Goal: Information Seeking & Learning: Learn about a topic

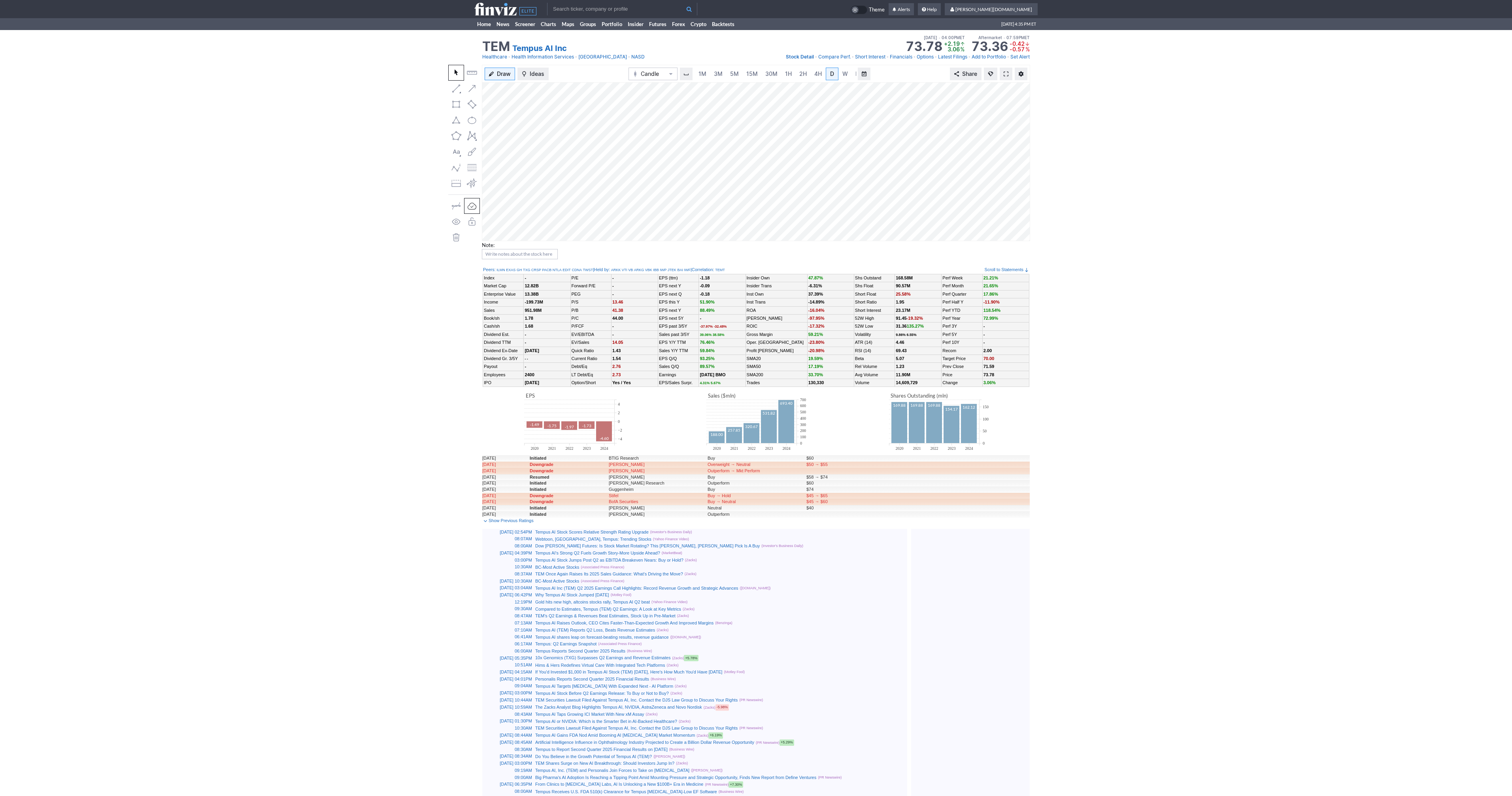
scroll to position [0, 8]
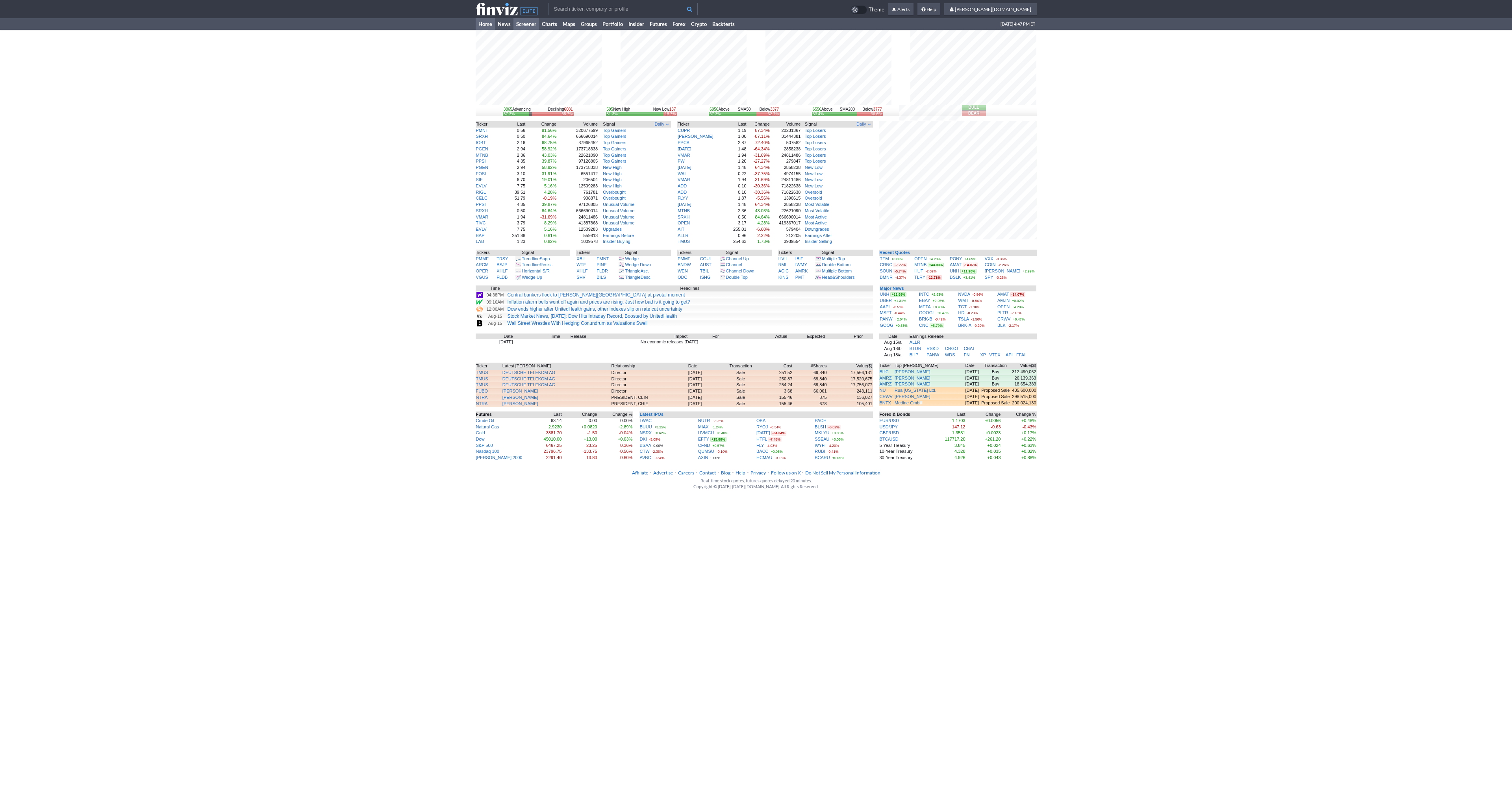
click at [526, 23] on link "Screener" at bounding box center [526, 24] width 26 height 12
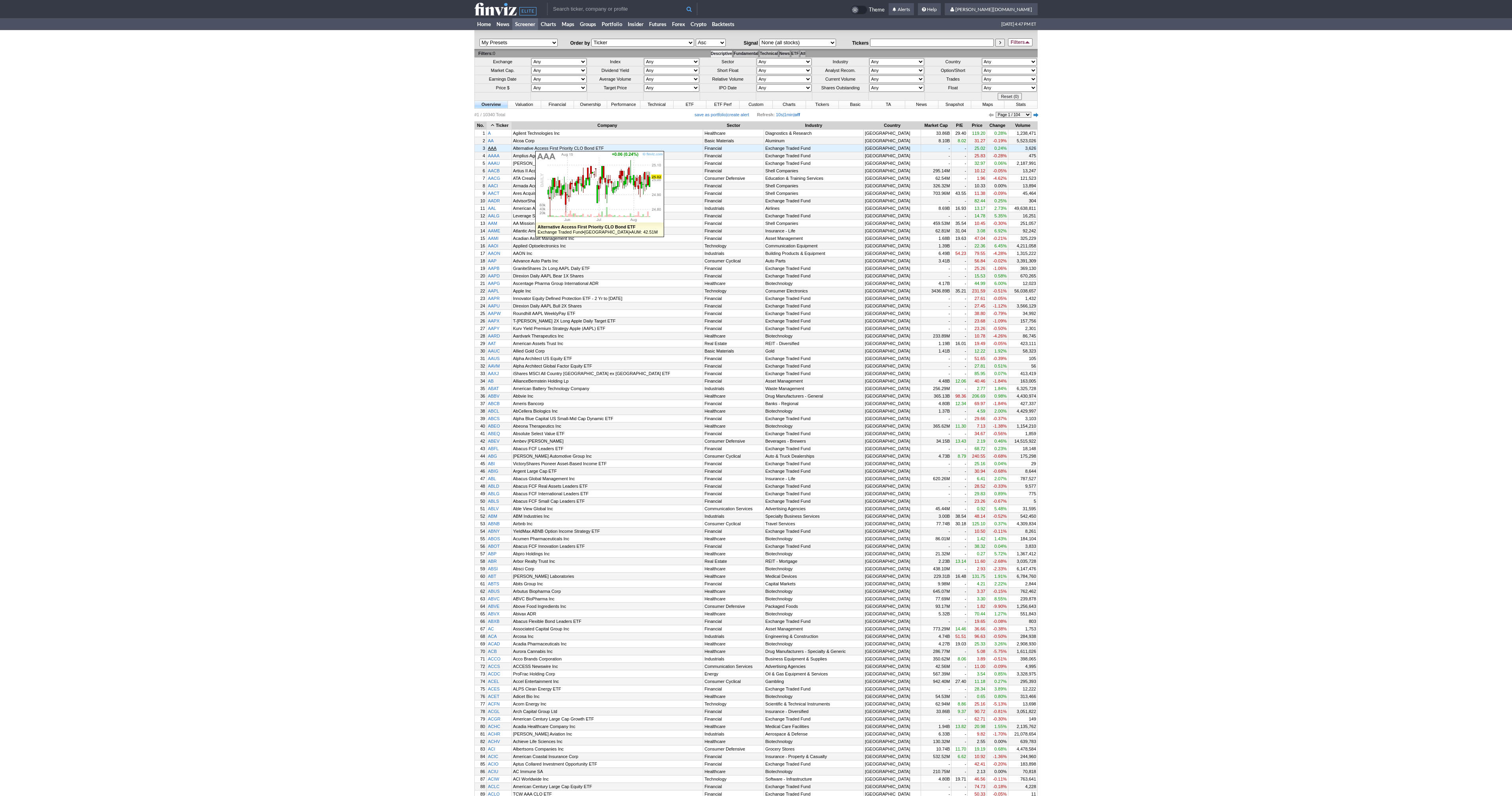
click at [496, 147] on link "AAA" at bounding box center [499, 148] width 25 height 7
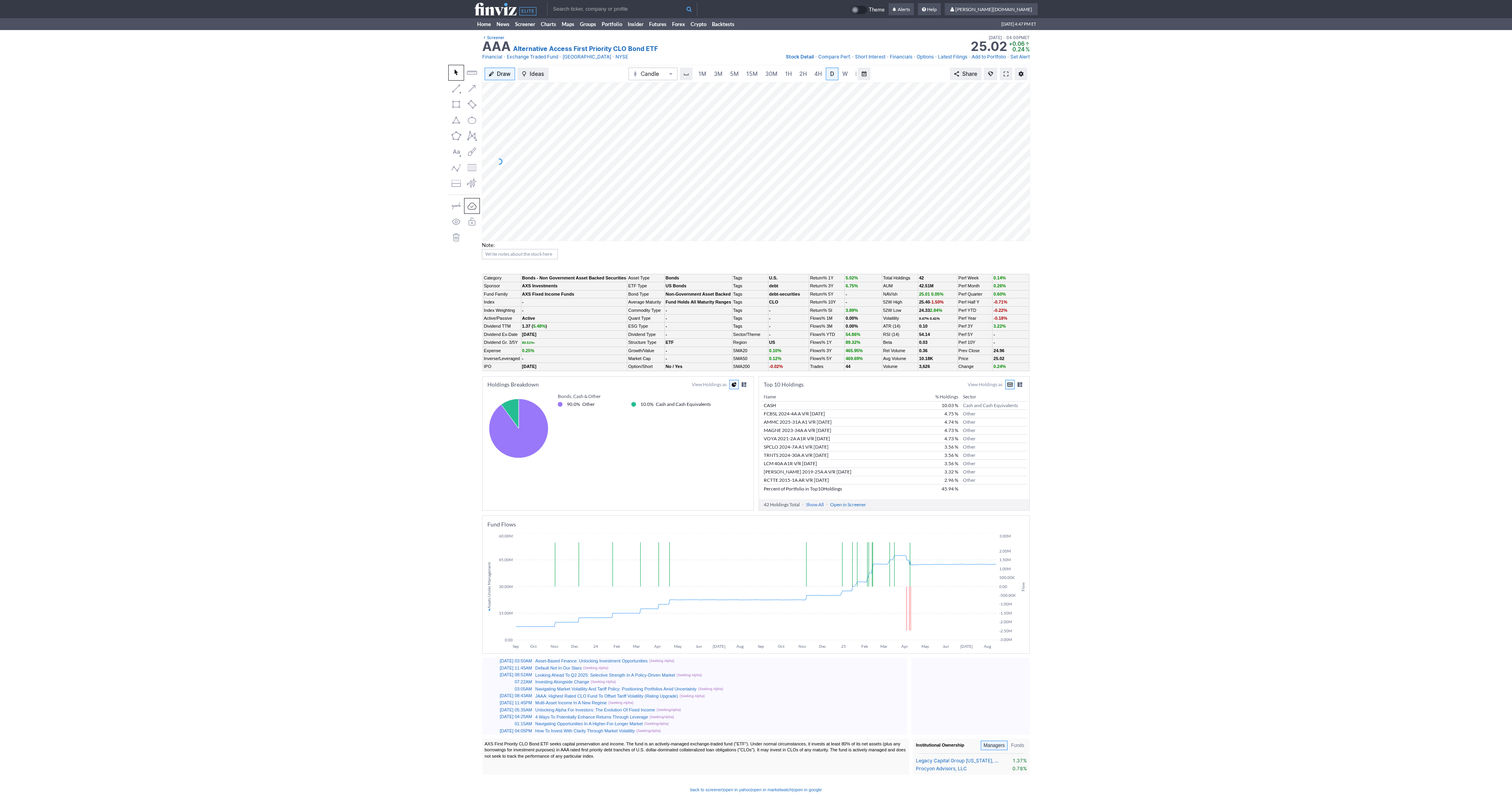
scroll to position [0, 8]
click at [1005, 76] on span at bounding box center [1006, 74] width 5 height 6
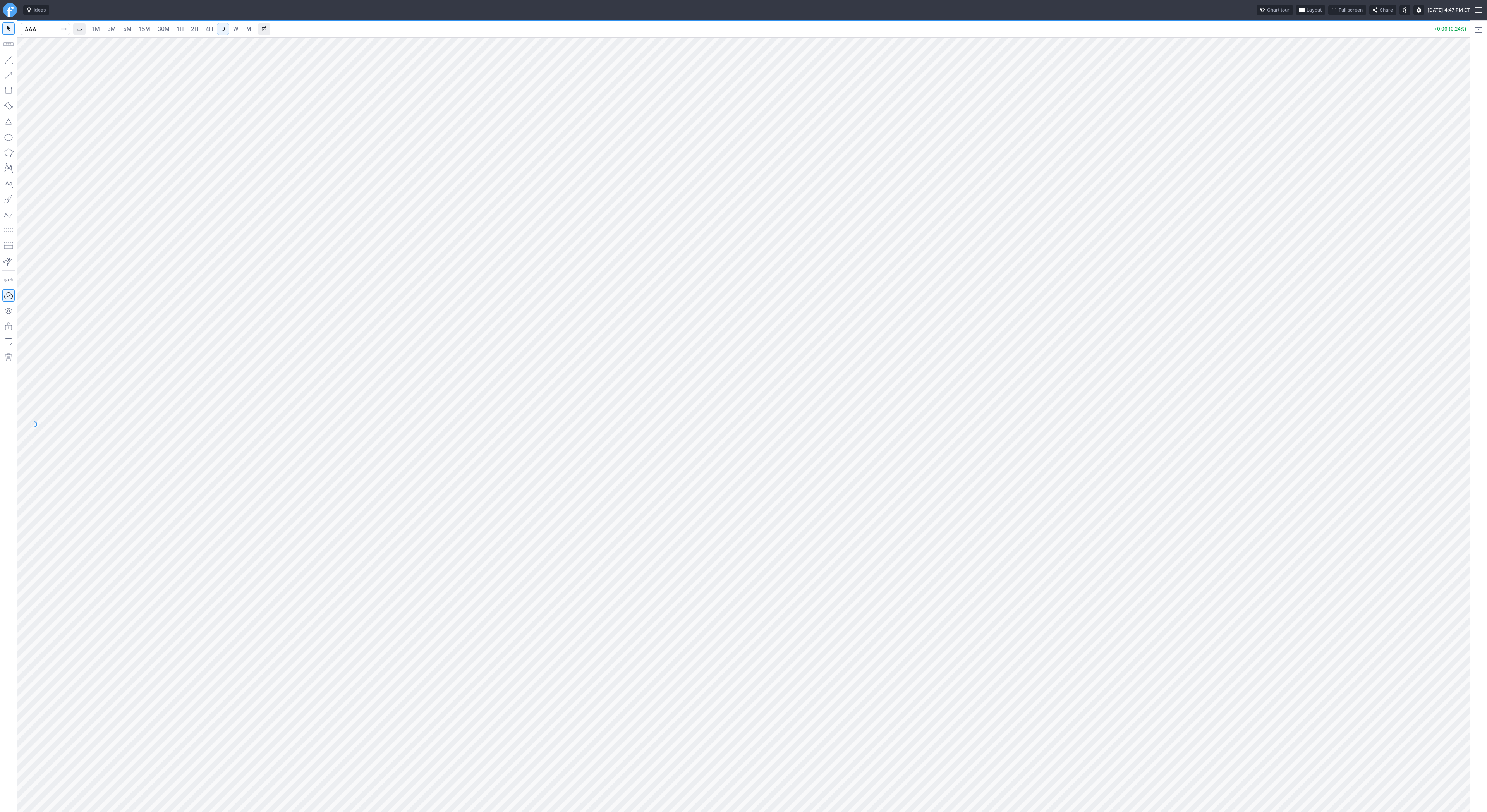
click at [230, 32] on link "W" at bounding box center [236, 29] width 12 height 12
click at [38, 28] on input "Search" at bounding box center [46, 29] width 50 height 12
type input "bbai"
click at [31, 62] on span "Line" at bounding box center [45, 61] width 31 height 8
drag, startPoint x: 9, startPoint y: 54, endPoint x: 50, endPoint y: 82, distance: 49.6
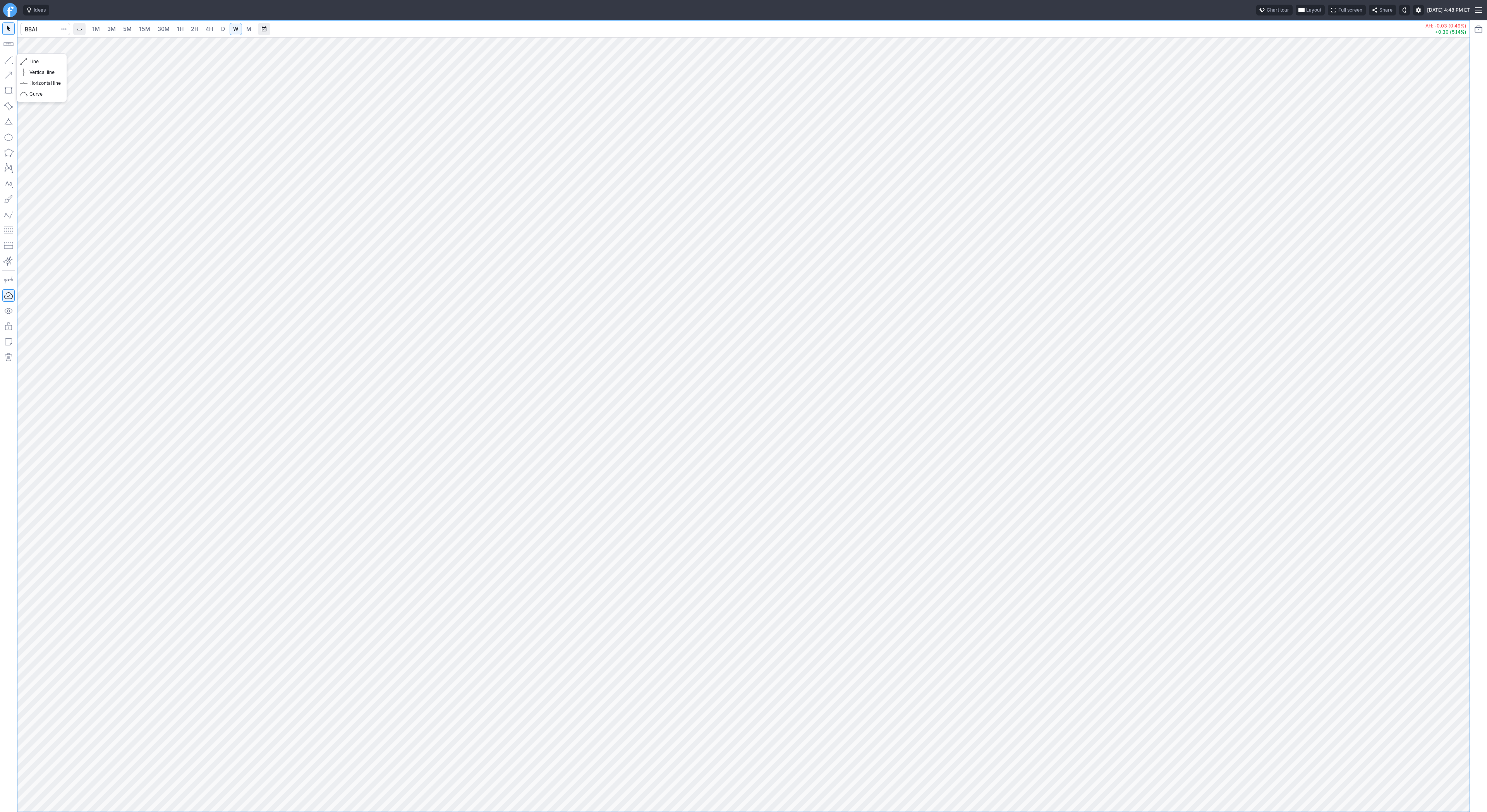
click at [9, 55] on button "button" at bounding box center [8, 59] width 12 height 12
drag, startPoint x: 33, startPoint y: 61, endPoint x: 59, endPoint y: 84, distance: 34.7
click at [33, 61] on span "Line" at bounding box center [45, 61] width 31 height 8
drag, startPoint x: 36, startPoint y: 59, endPoint x: 51, endPoint y: 73, distance: 20.5
click at [37, 60] on span "Line" at bounding box center [45, 61] width 31 height 8
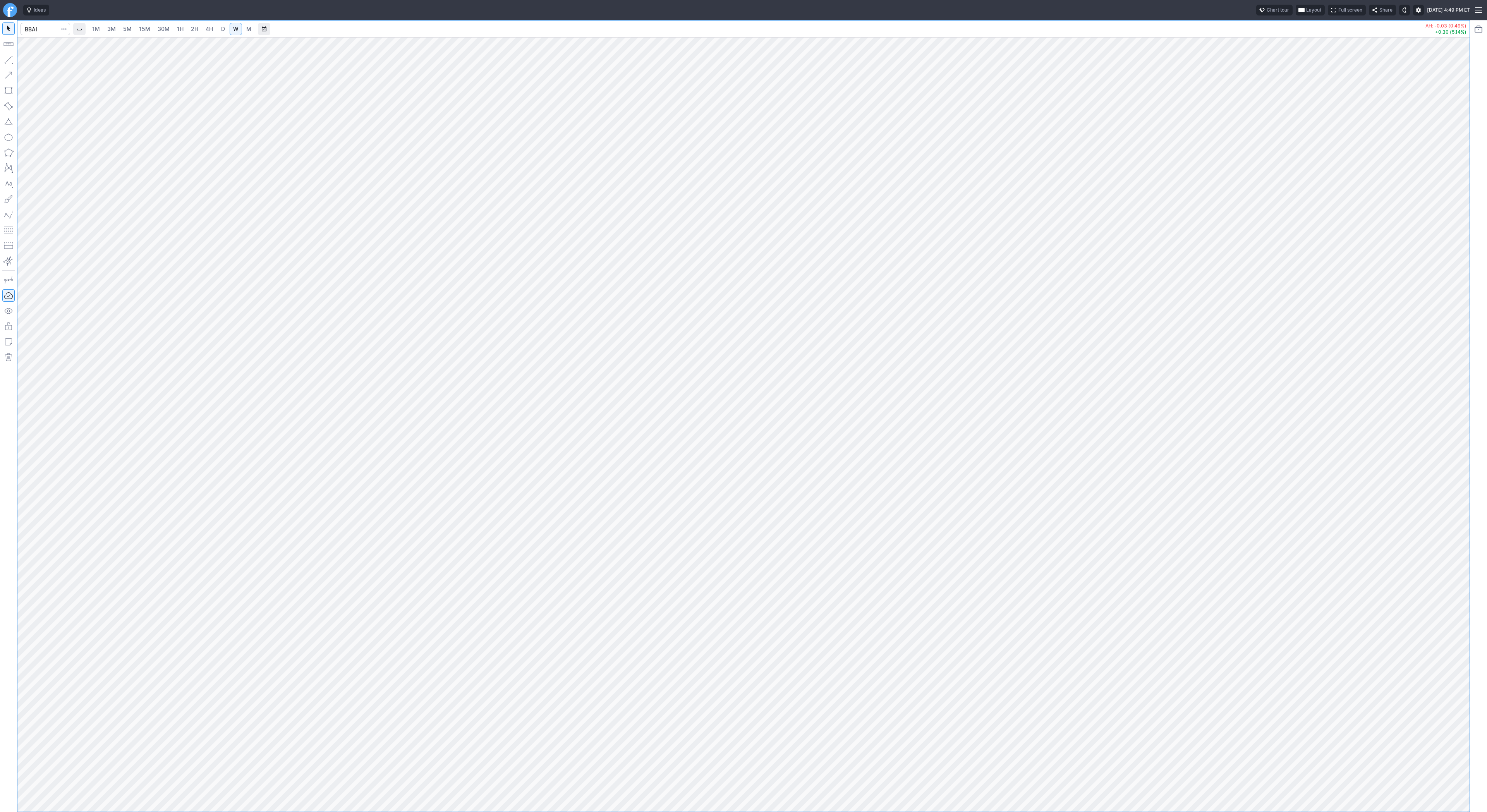
drag, startPoint x: 1465, startPoint y: 612, endPoint x: 1464, endPoint y: 507, distance: 105.0
click at [1464, 507] on div at bounding box center [1462, 422] width 16 height 755
click at [35, 63] on span "Line" at bounding box center [45, 61] width 31 height 8
click at [10, 58] on button "button" at bounding box center [8, 59] width 12 height 12
click at [43, 61] on span "Line" at bounding box center [45, 61] width 31 height 8
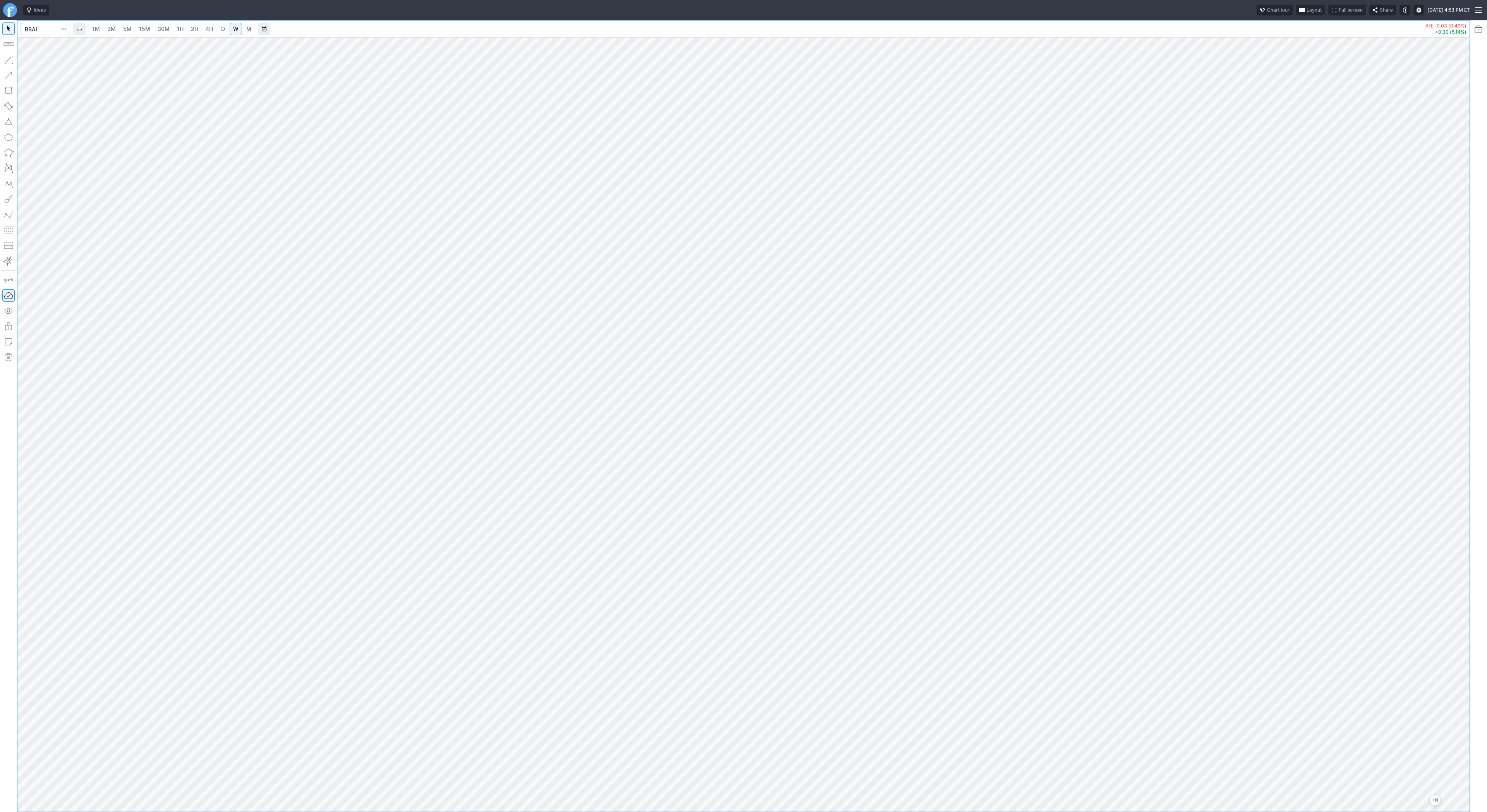
click at [1388, 524] on div at bounding box center [744, 424] width 1452 height 774
click at [31, 61] on span "Line" at bounding box center [45, 61] width 31 height 8
click at [9, 58] on button "button" at bounding box center [8, 59] width 12 height 12
click at [39, 63] on span "Line" at bounding box center [45, 61] width 31 height 8
click at [32, 61] on span "Line" at bounding box center [45, 61] width 31 height 8
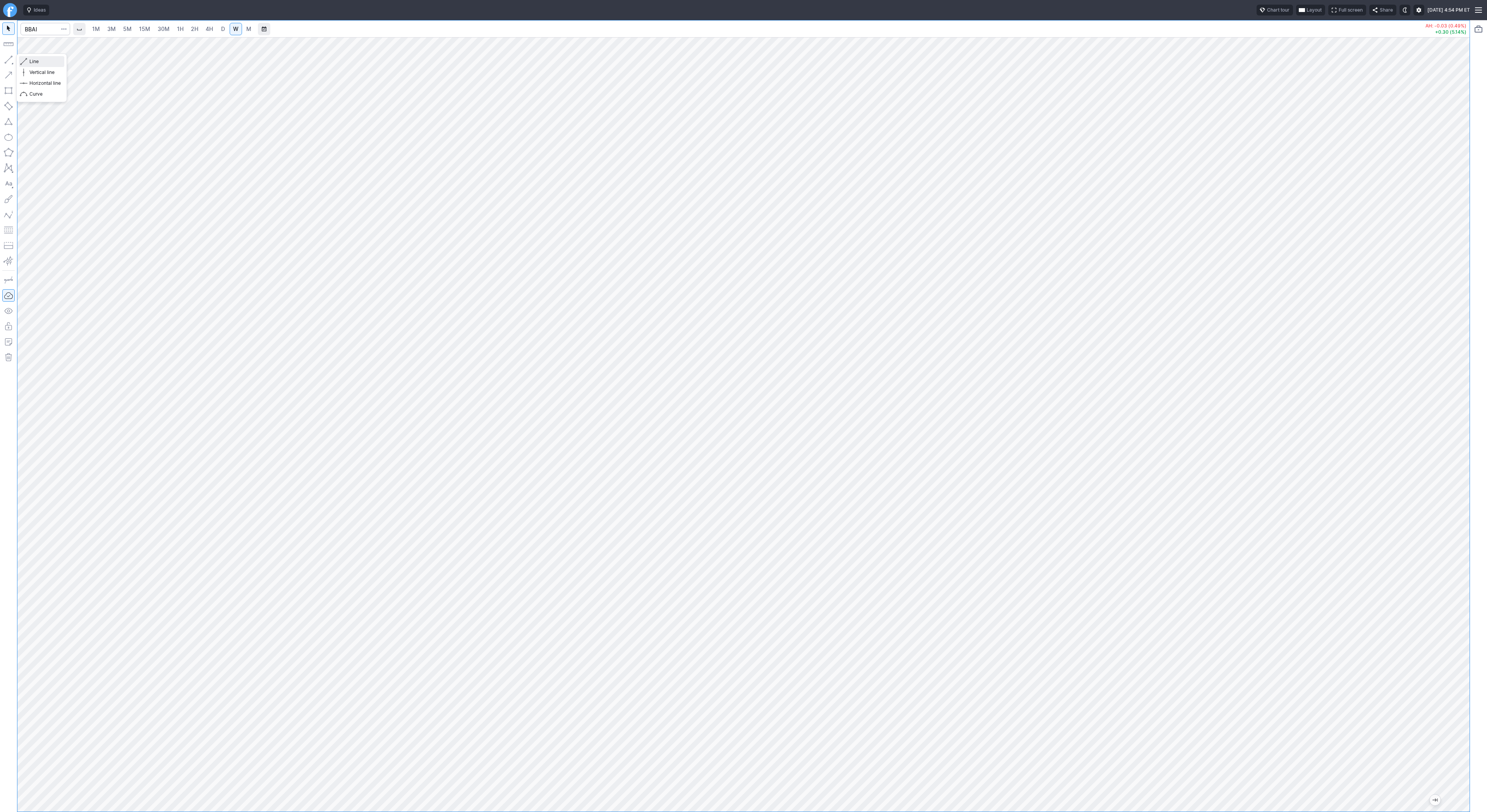
click at [36, 58] on span "Line" at bounding box center [45, 61] width 31 height 8
drag, startPoint x: 1462, startPoint y: 313, endPoint x: 1459, endPoint y: 388, distance: 75.1
click at [1459, 388] on div at bounding box center [1462, 422] width 16 height 755
click at [33, 62] on span "Line" at bounding box center [45, 61] width 31 height 8
click at [32, 59] on span "Line" at bounding box center [45, 61] width 31 height 8
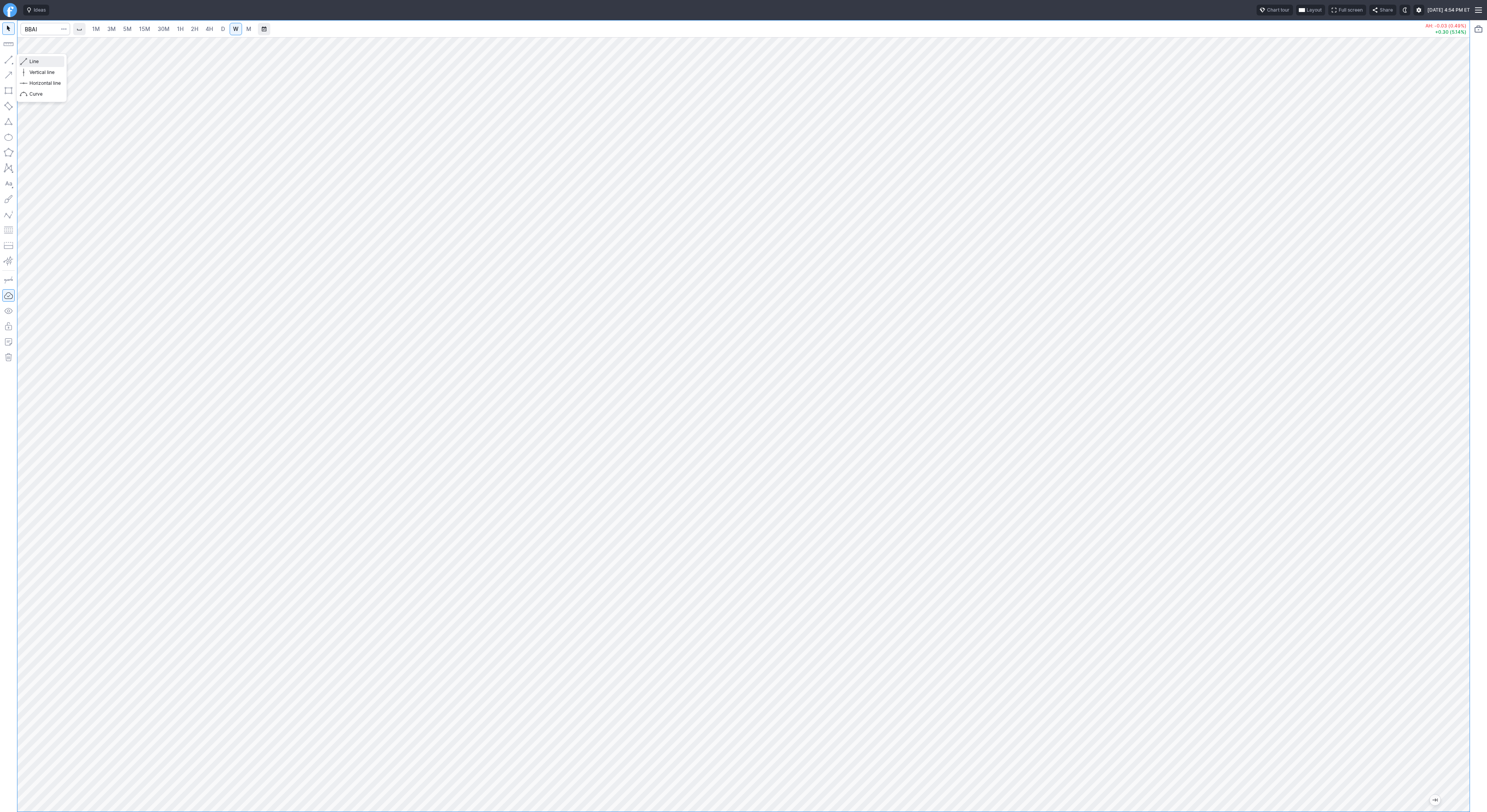
click at [42, 62] on span "Line" at bounding box center [45, 61] width 31 height 8
click at [39, 65] on span "Line" at bounding box center [45, 61] width 31 height 8
click at [30, 61] on span "Line" at bounding box center [45, 61] width 31 height 8
click at [34, 61] on span "Line" at bounding box center [45, 61] width 31 height 8
click at [177, 22] on div "1M 3M 5M 15M 30M 1H 2H 4H D W M" at bounding box center [171, 29] width 167 height 14
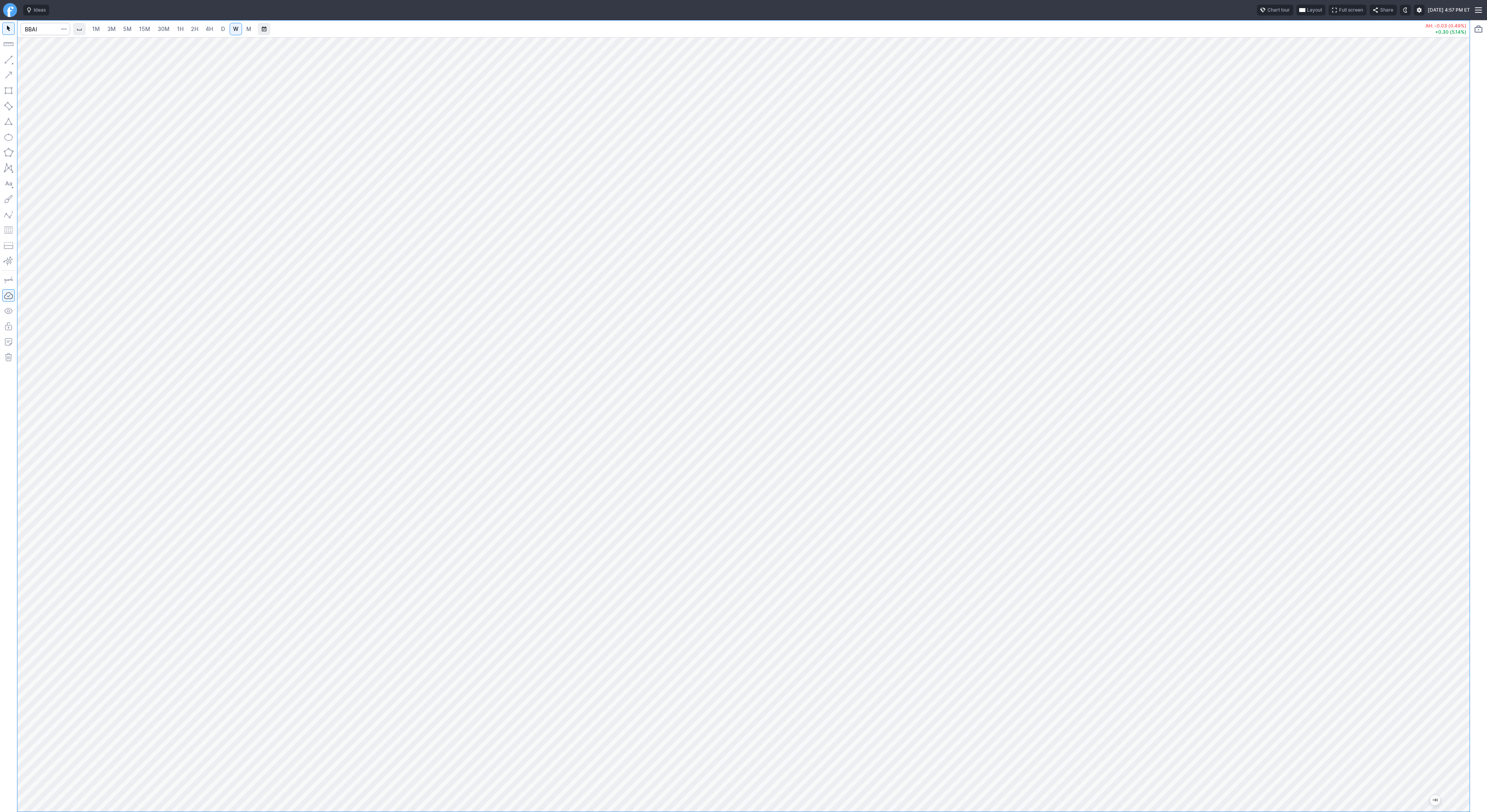
click at [180, 28] on span "1H" at bounding box center [180, 28] width 6 height 6
click at [25, 57] on span "button" at bounding box center [25, 61] width 5 height 11
click at [12, 63] on button "button" at bounding box center [8, 59] width 12 height 12
click at [196, 29] on span "2H" at bounding box center [195, 28] width 8 height 6
click at [206, 27] on span "4H" at bounding box center [209, 28] width 8 height 6
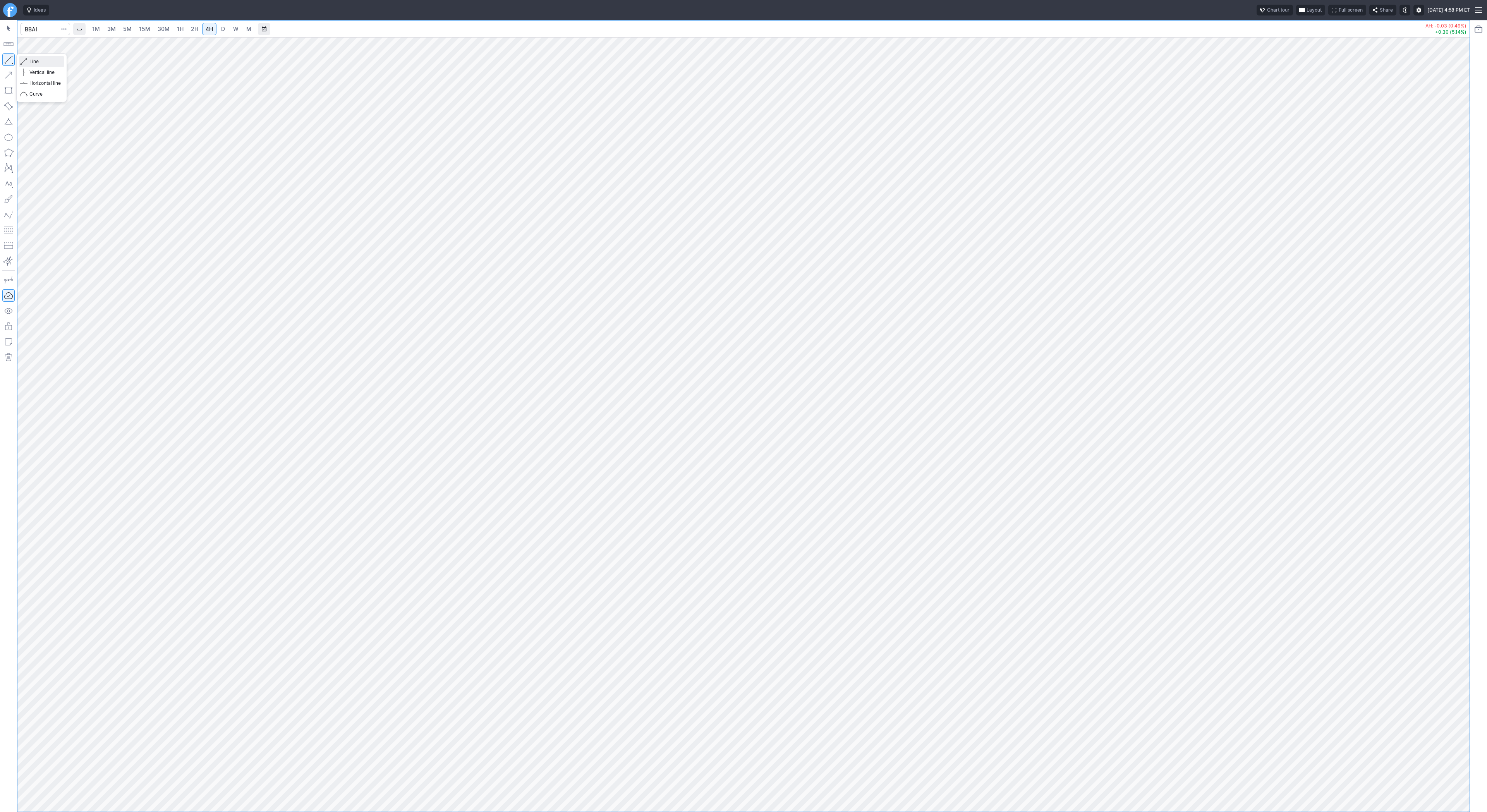
click at [30, 60] on span "Line" at bounding box center [45, 61] width 31 height 8
click at [25, 59] on span "button" at bounding box center [25, 61] width 5 height 11
click at [28, 59] on button "Line" at bounding box center [42, 61] width 45 height 11
click at [6, 62] on button "button" at bounding box center [8, 59] width 12 height 12
click at [4, 57] on button "button" at bounding box center [8, 59] width 12 height 12
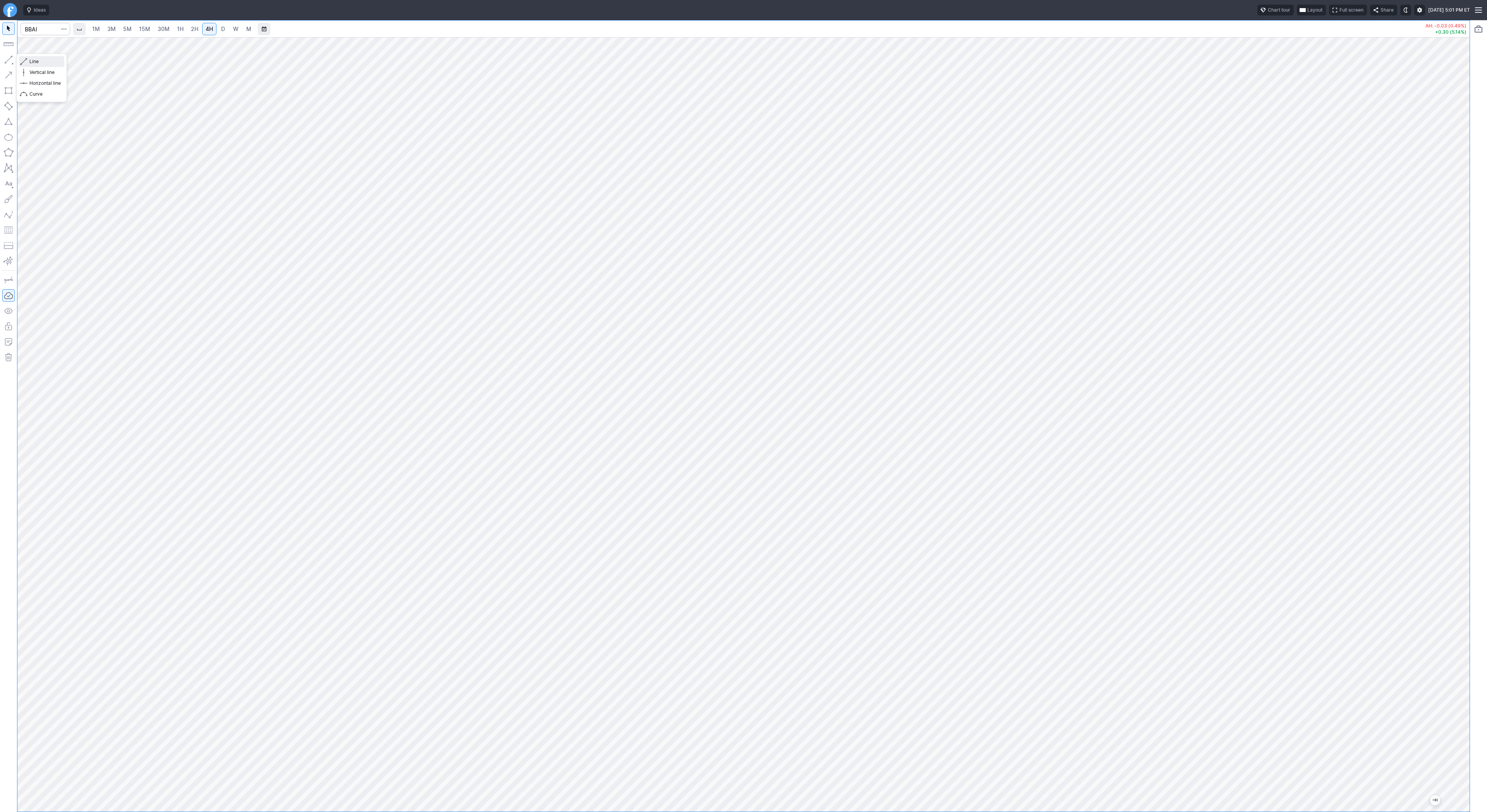
drag, startPoint x: 44, startPoint y: 64, endPoint x: 61, endPoint y: 74, distance: 19.7
click at [44, 64] on span "Line" at bounding box center [45, 61] width 31 height 8
click at [38, 62] on span "Line" at bounding box center [45, 61] width 31 height 8
click at [39, 60] on span "Line" at bounding box center [45, 61] width 31 height 8
drag, startPoint x: 1454, startPoint y: 178, endPoint x: 1453, endPoint y: 350, distance: 172.0
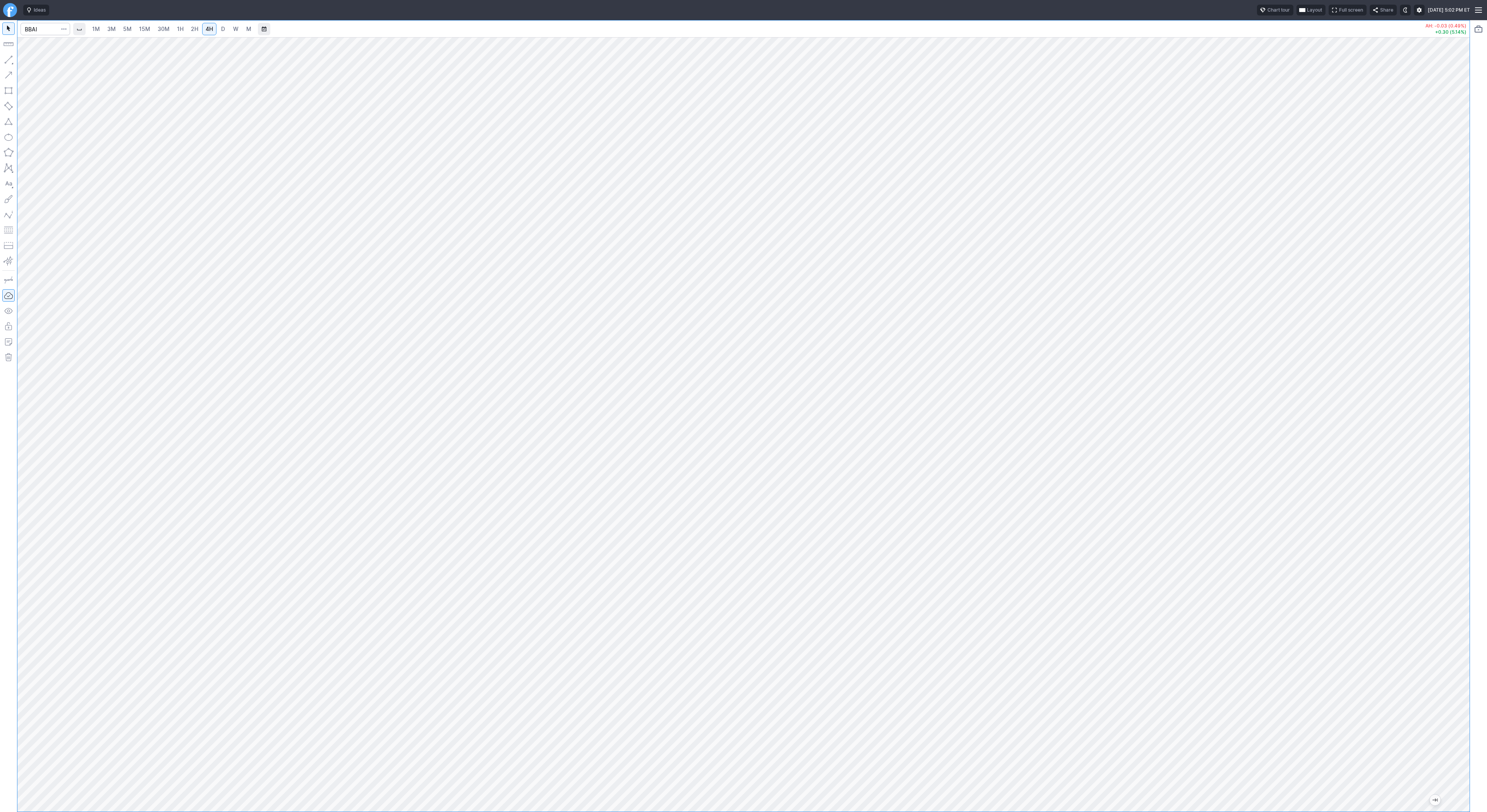
click at [1454, 350] on div at bounding box center [1462, 422] width 16 height 755
click at [37, 61] on span "Line" at bounding box center [45, 61] width 31 height 8
click at [10, 62] on button "button" at bounding box center [8, 59] width 12 height 12
drag, startPoint x: 1462, startPoint y: 343, endPoint x: 1470, endPoint y: 432, distance: 89.4
click at [1470, 432] on div "1M 3M 5M 15M 30M 1H 2H 4H D W M AH: -0.03 (0.49%) +0.30 (5.14%)" at bounding box center [744, 416] width 1487 height 792
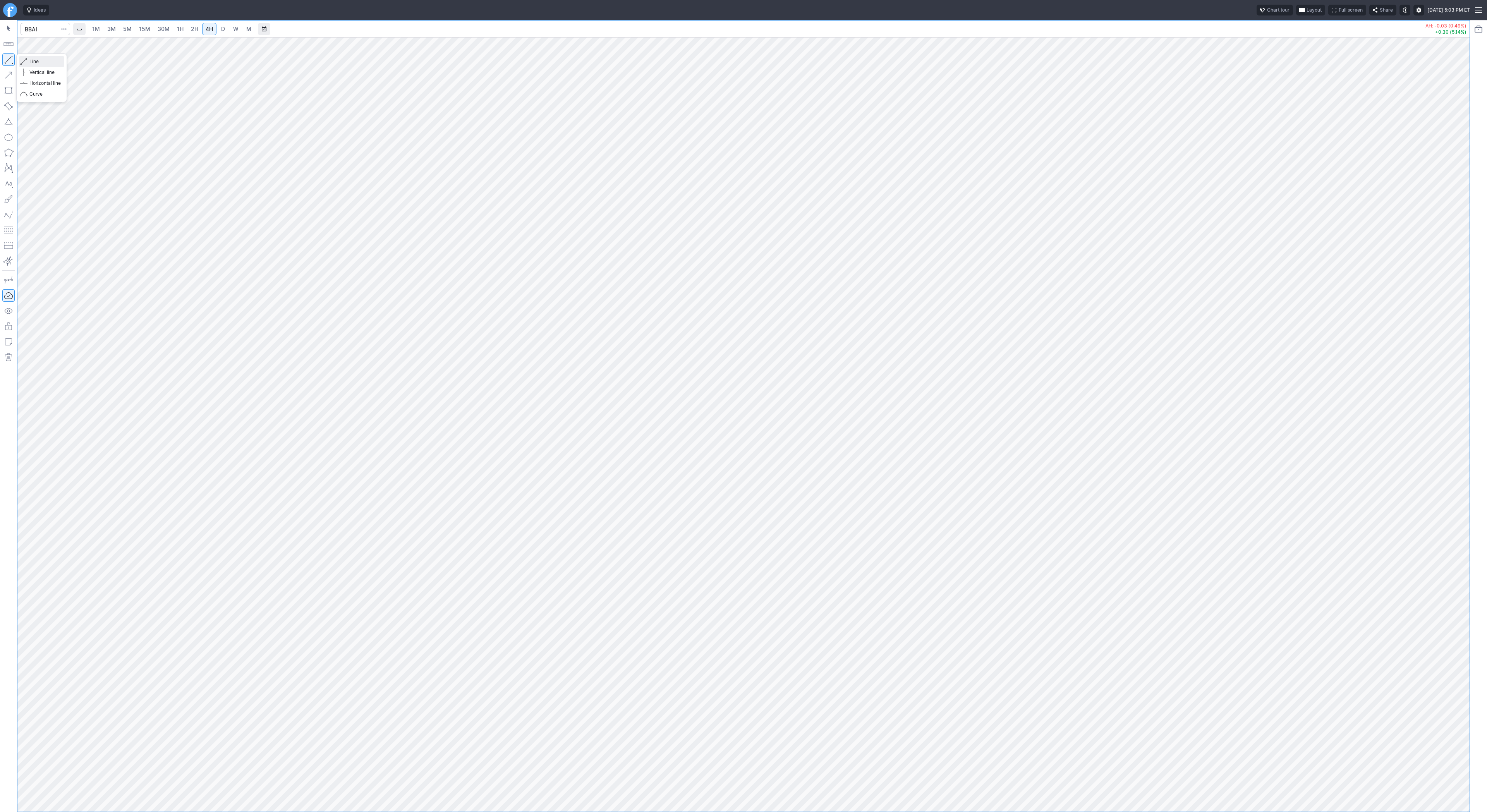
click at [32, 61] on span "Line" at bounding box center [45, 61] width 31 height 8
click at [35, 61] on span "Line" at bounding box center [45, 61] width 31 height 8
click at [218, 32] on link "D" at bounding box center [223, 29] width 12 height 12
click at [43, 26] on input "Search" at bounding box center [46, 29] width 50 height 12
type input "soun"
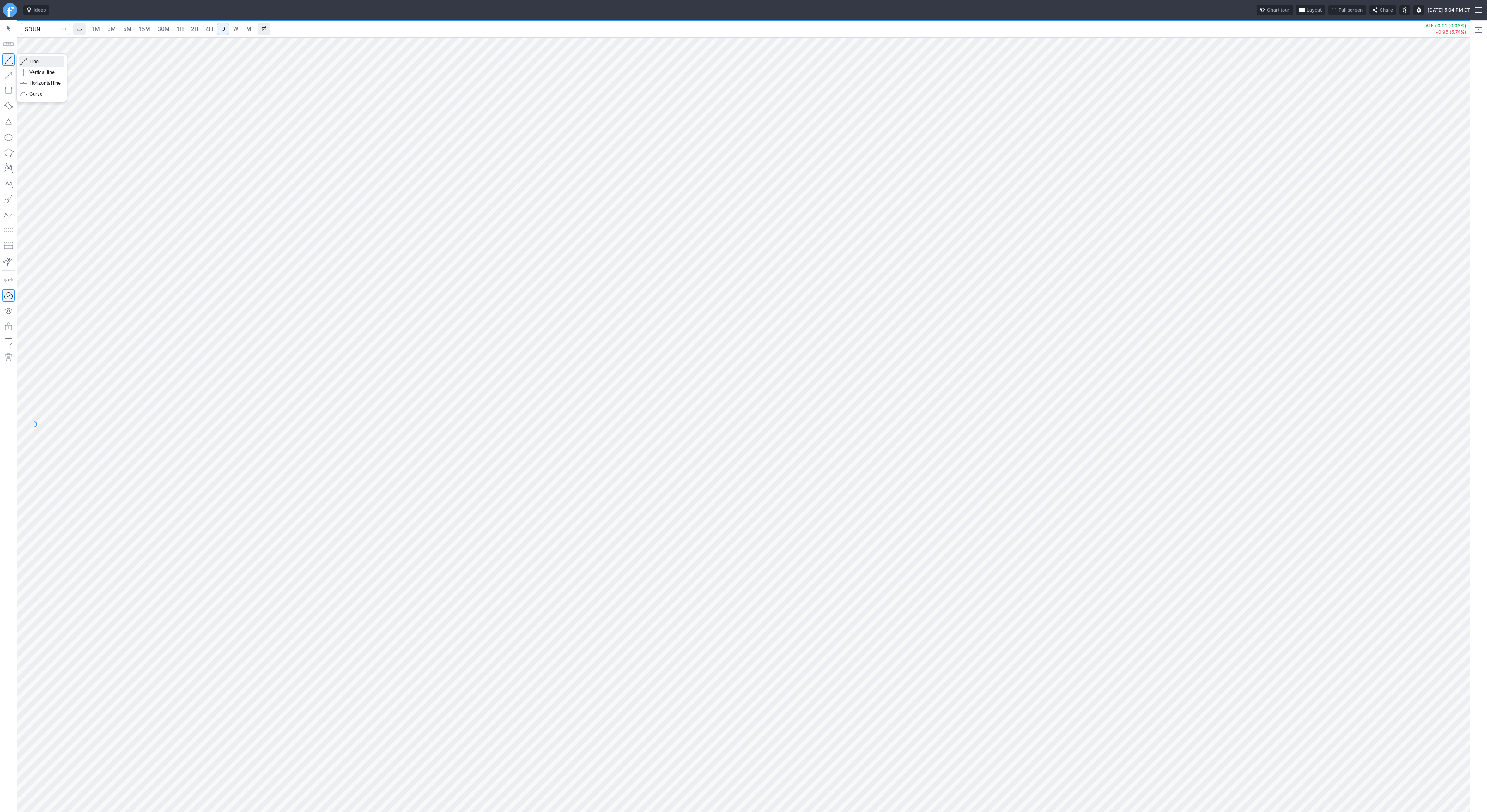
click at [27, 61] on span "button" at bounding box center [25, 61] width 5 height 11
click at [12, 58] on button "button" at bounding box center [8, 59] width 12 height 12
click at [33, 61] on span "Line" at bounding box center [45, 61] width 31 height 8
click at [10, 59] on button "button" at bounding box center [8, 59] width 12 height 12
drag, startPoint x: 6, startPoint y: 58, endPoint x: 24, endPoint y: 83, distance: 30.8
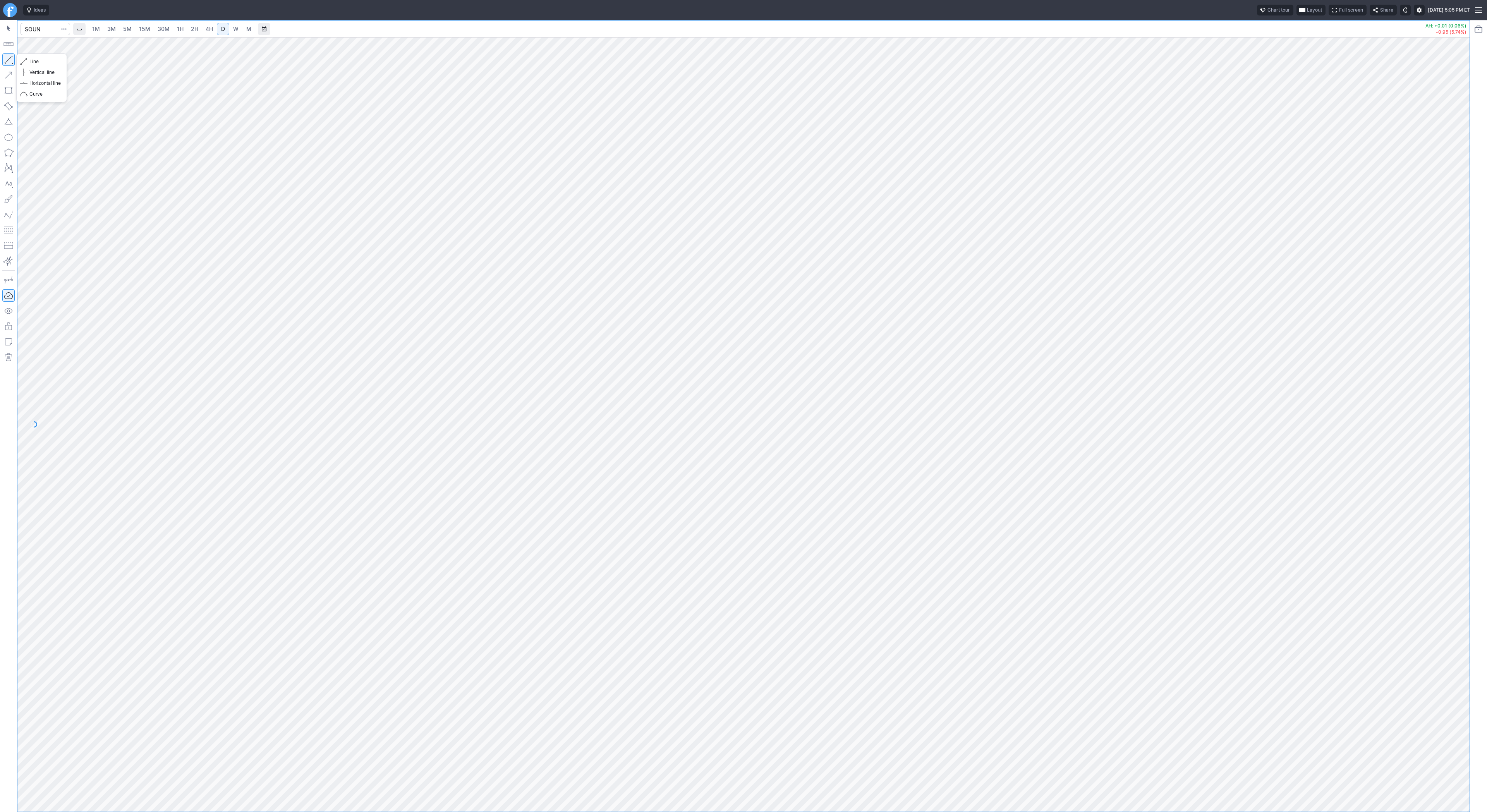
click at [7, 61] on button "button" at bounding box center [8, 59] width 12 height 12
drag, startPoint x: 1463, startPoint y: 317, endPoint x: 1459, endPoint y: 437, distance: 120.1
click at [1459, 437] on div at bounding box center [1462, 422] width 16 height 755
click at [32, 59] on span "Line" at bounding box center [45, 61] width 31 height 8
click at [234, 27] on span "W" at bounding box center [236, 28] width 5 height 6
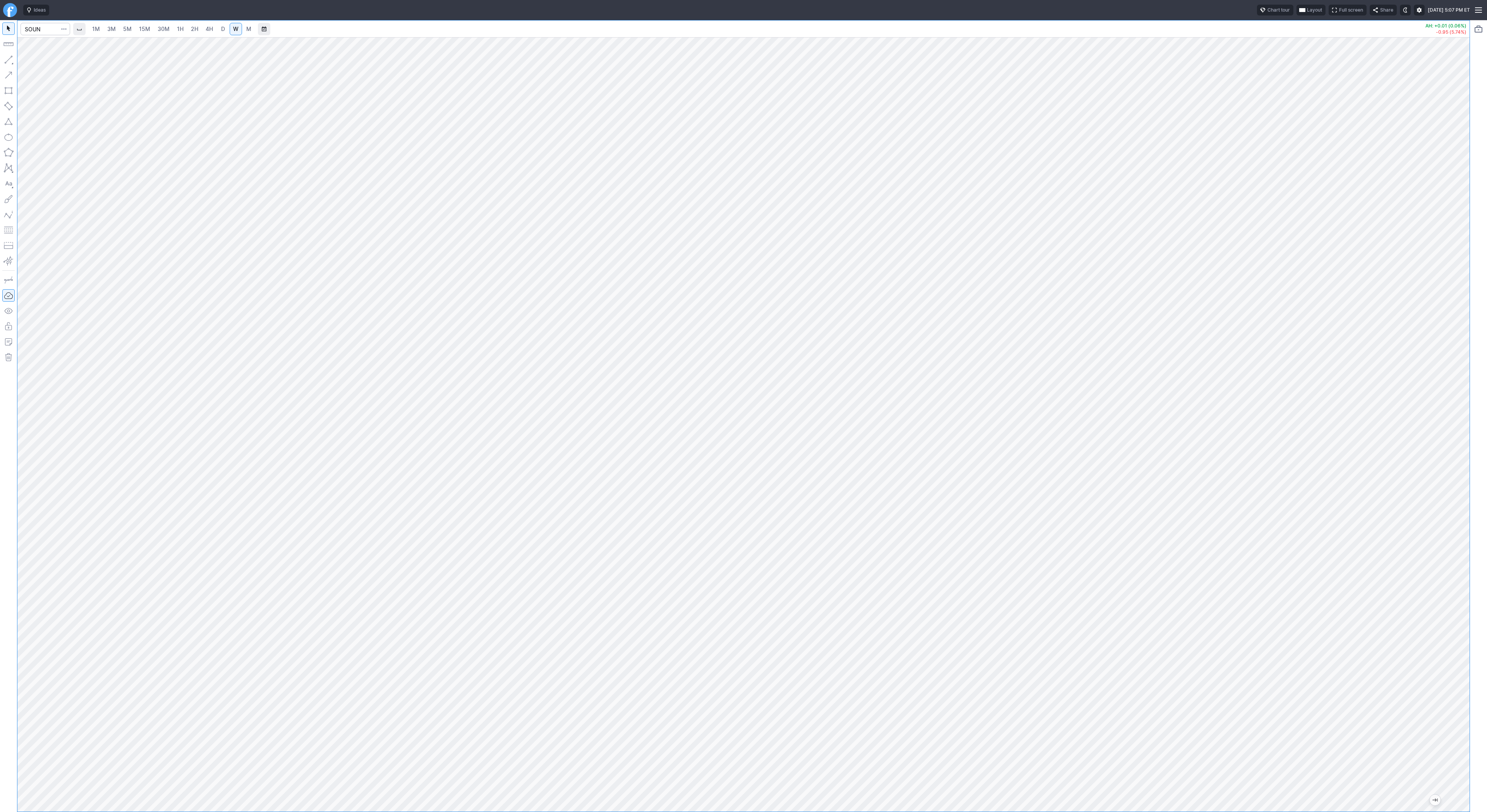
drag, startPoint x: 1464, startPoint y: 295, endPoint x: 1460, endPoint y: 383, distance: 88.1
click at [1460, 383] on div at bounding box center [1462, 422] width 16 height 755
drag, startPoint x: 1462, startPoint y: 334, endPoint x: 1473, endPoint y: 525, distance: 191.3
click at [1473, 525] on div "1M 3M 5M 15M 30M 1H 2H 4H D W M AH: +0.01 (0.06%) -0.95 (5.74%)" at bounding box center [744, 416] width 1487 height 792
click at [221, 24] on link "D" at bounding box center [223, 29] width 12 height 12
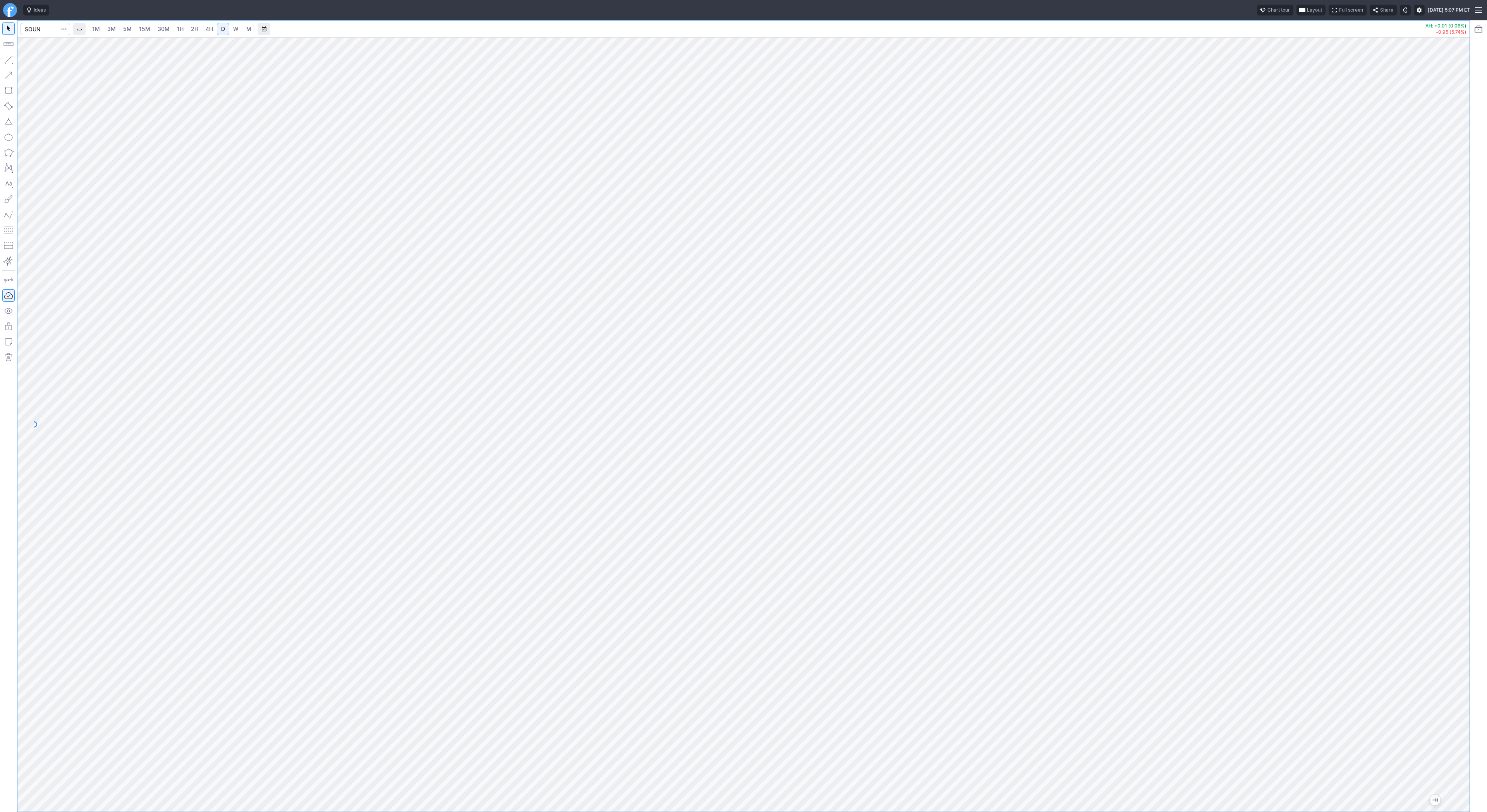
click at [1452, 492] on div at bounding box center [744, 424] width 1452 height 774
click at [37, 25] on input "Search" at bounding box center [46, 29] width 50 height 12
type input "bbai"
click at [1442, 475] on div at bounding box center [744, 424] width 1452 height 774
click at [32, 63] on span "Line" at bounding box center [45, 61] width 31 height 8
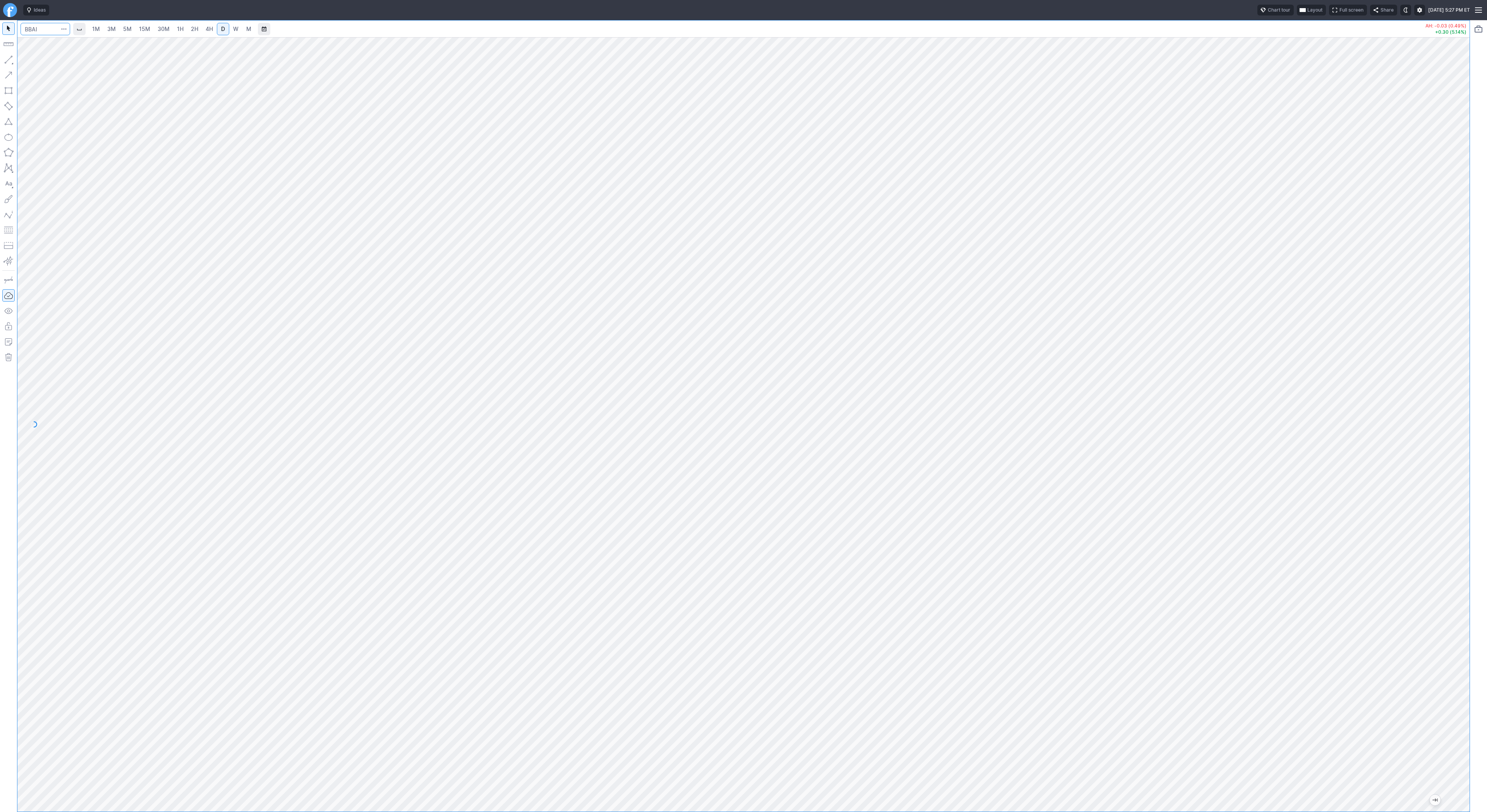
click at [32, 35] on input "Search" at bounding box center [46, 29] width 50 height 12
type input "tem"
click at [36, 59] on span "Line" at bounding box center [45, 61] width 31 height 8
click at [9, 57] on button "button" at bounding box center [8, 59] width 12 height 12
click at [32, 61] on span "Line" at bounding box center [45, 61] width 31 height 8
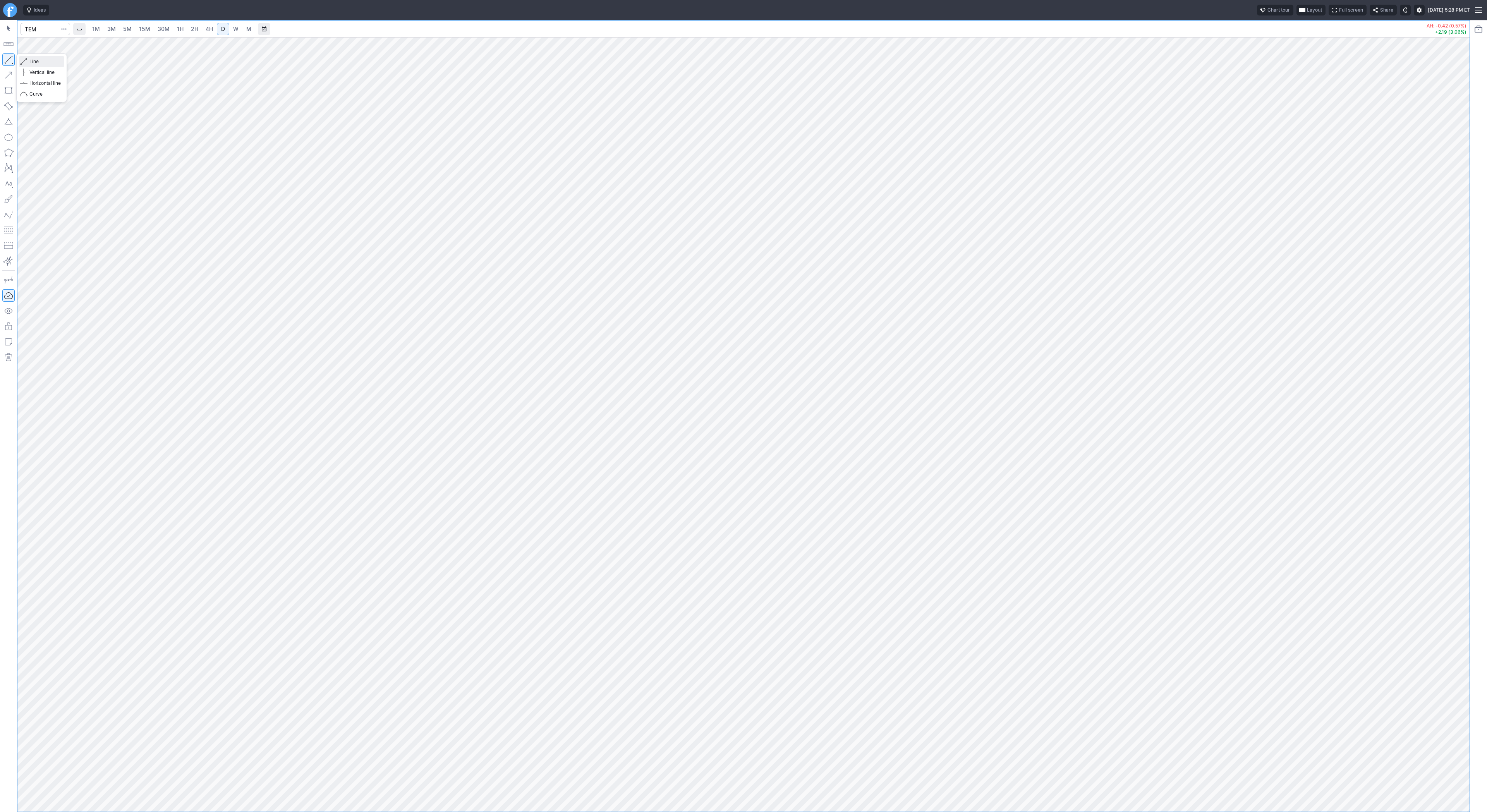
drag, startPoint x: 36, startPoint y: 65, endPoint x: 54, endPoint y: 71, distance: 19.0
click at [36, 65] on span "Line" at bounding box center [45, 61] width 31 height 8
click at [31, 58] on span "Line" at bounding box center [45, 61] width 31 height 8
click at [33, 58] on span "Line" at bounding box center [45, 61] width 31 height 8
click at [44, 63] on span "Line" at bounding box center [45, 61] width 31 height 8
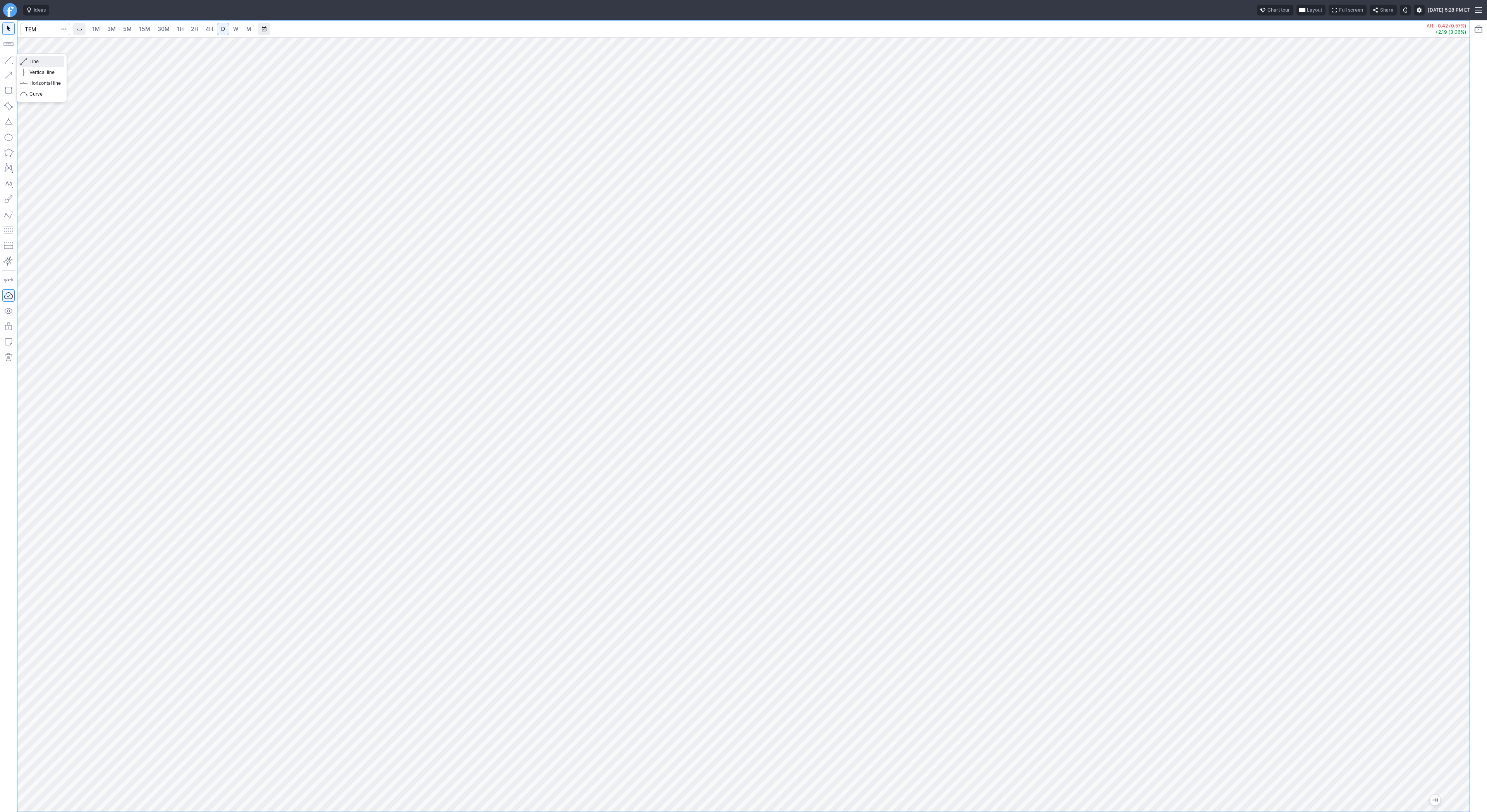
click at [33, 58] on span "Line" at bounding box center [45, 61] width 31 height 8
click at [31, 59] on span "Line" at bounding box center [45, 61] width 31 height 8
drag, startPoint x: 1464, startPoint y: 273, endPoint x: 1455, endPoint y: 384, distance: 111.4
click at [1455, 384] on div at bounding box center [1462, 422] width 16 height 755
click at [40, 61] on span "Line" at bounding box center [45, 61] width 31 height 8
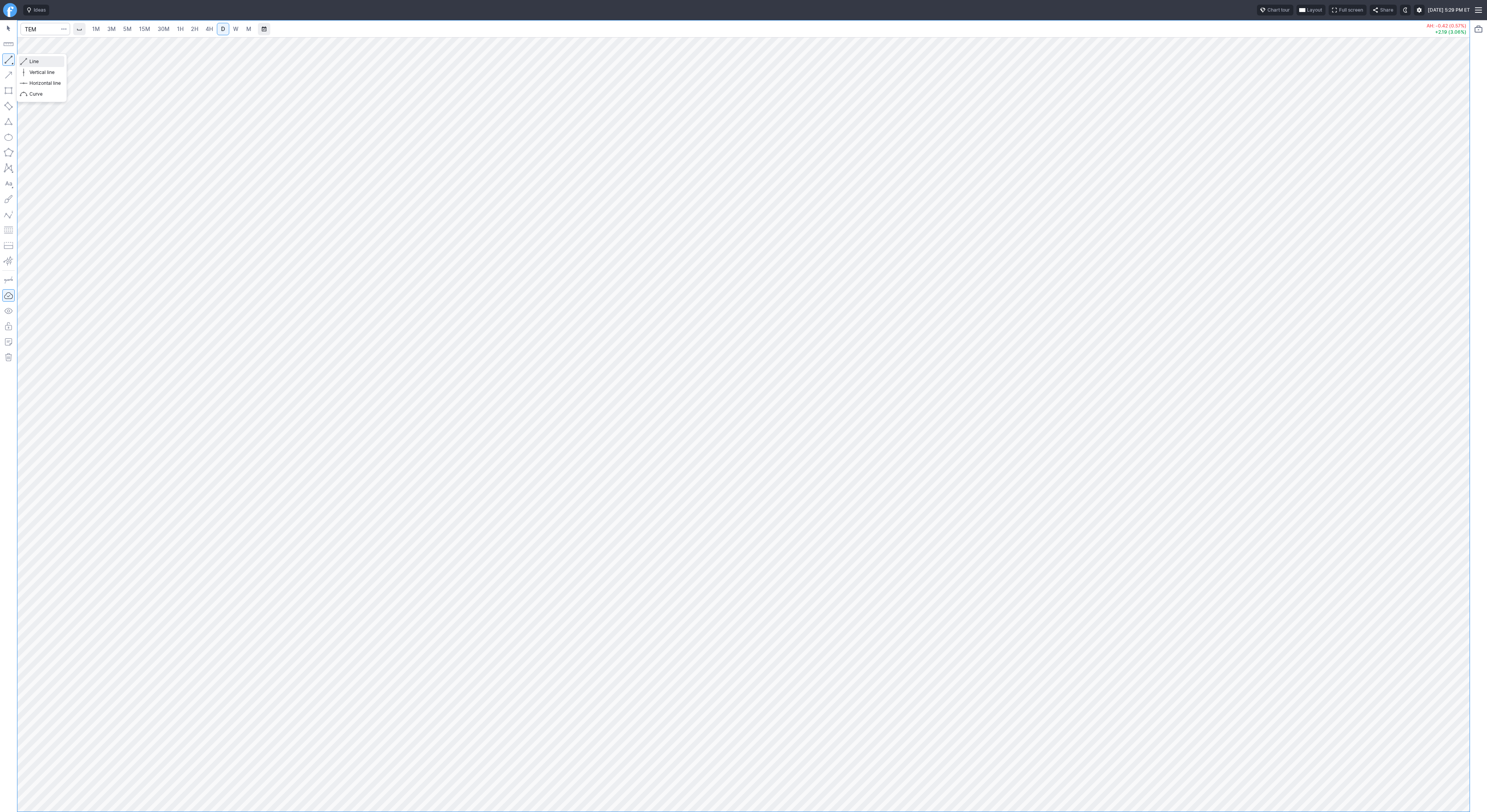
click at [32, 62] on span "Line" at bounding box center [45, 61] width 31 height 8
drag, startPoint x: 1459, startPoint y: 278, endPoint x: 1475, endPoint y: 375, distance: 98.3
click at [1476, 376] on div "1M 3M 5M 15M 30M 1H 2H 4H D W M AH: -0.42 (0.57%) +2.19 (3.06%)" at bounding box center [744, 416] width 1487 height 792
click at [40, 60] on span "Line" at bounding box center [45, 61] width 31 height 8
click at [33, 62] on span "Line" at bounding box center [45, 61] width 31 height 8
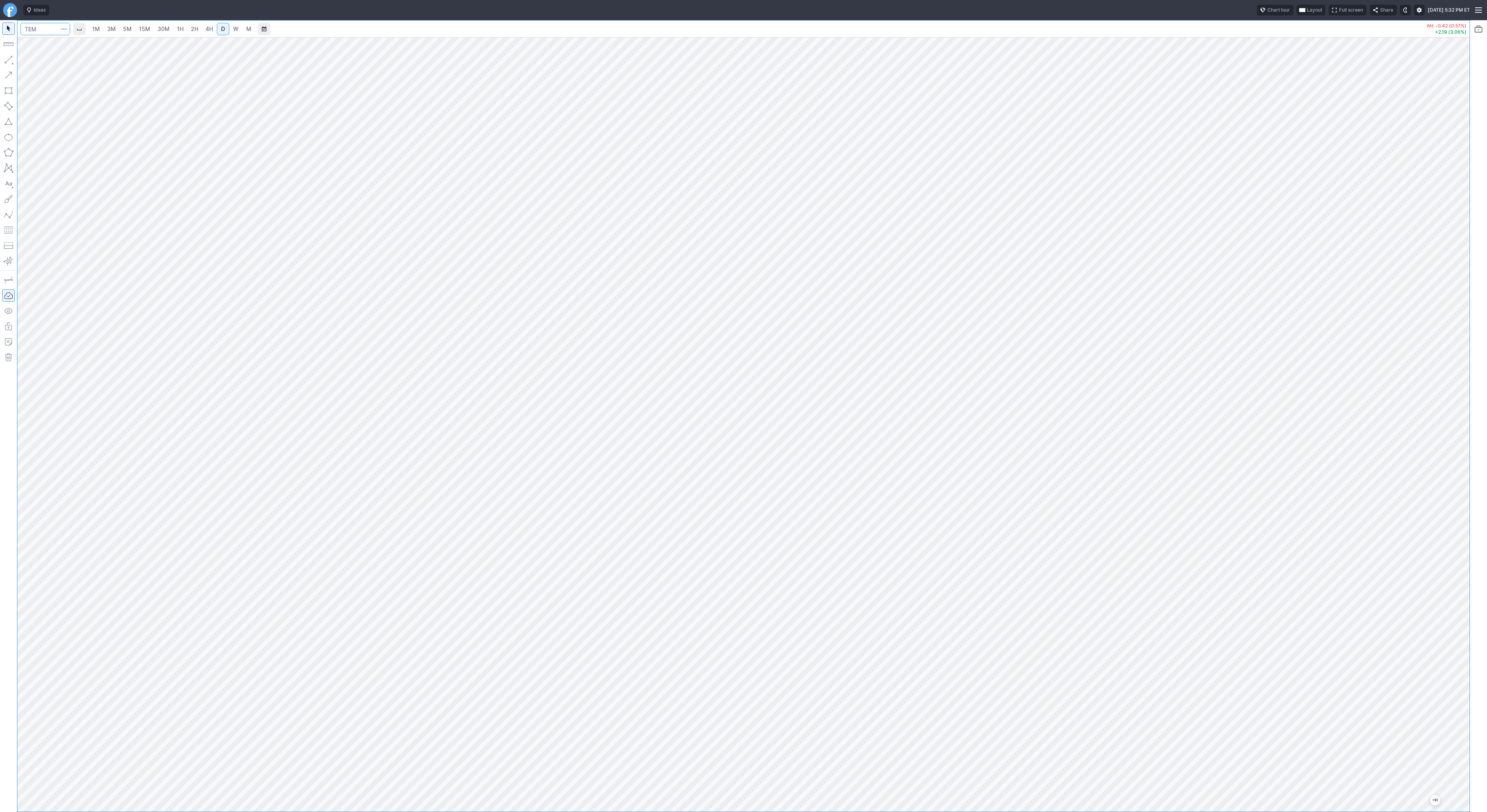
click at [49, 29] on input "Search" at bounding box center [46, 29] width 50 height 12
type input "pony"
drag, startPoint x: 1459, startPoint y: 224, endPoint x: 1467, endPoint y: 432, distance: 208.2
click at [1467, 432] on div at bounding box center [1462, 422] width 16 height 755
click at [10, 61] on button "button" at bounding box center [8, 59] width 12 height 12
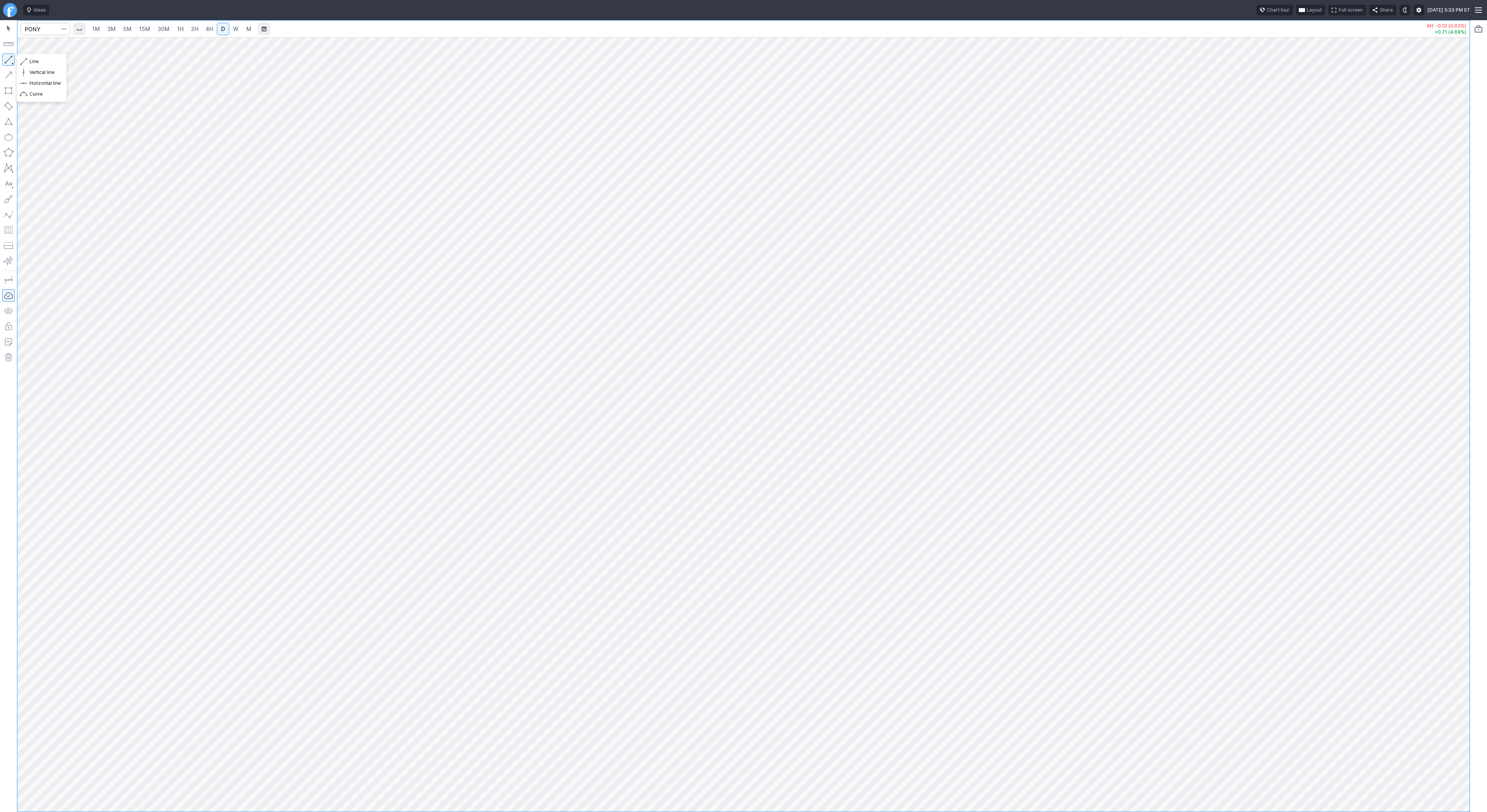
drag, startPoint x: 8, startPoint y: 57, endPoint x: 31, endPoint y: 93, distance: 42.7
click at [8, 58] on button "button" at bounding box center [8, 59] width 12 height 12
click at [9, 59] on button "button" at bounding box center [8, 59] width 12 height 12
click at [25, 58] on span "button" at bounding box center [25, 61] width 5 height 11
click at [24, 61] on span "button" at bounding box center [25, 61] width 5 height 11
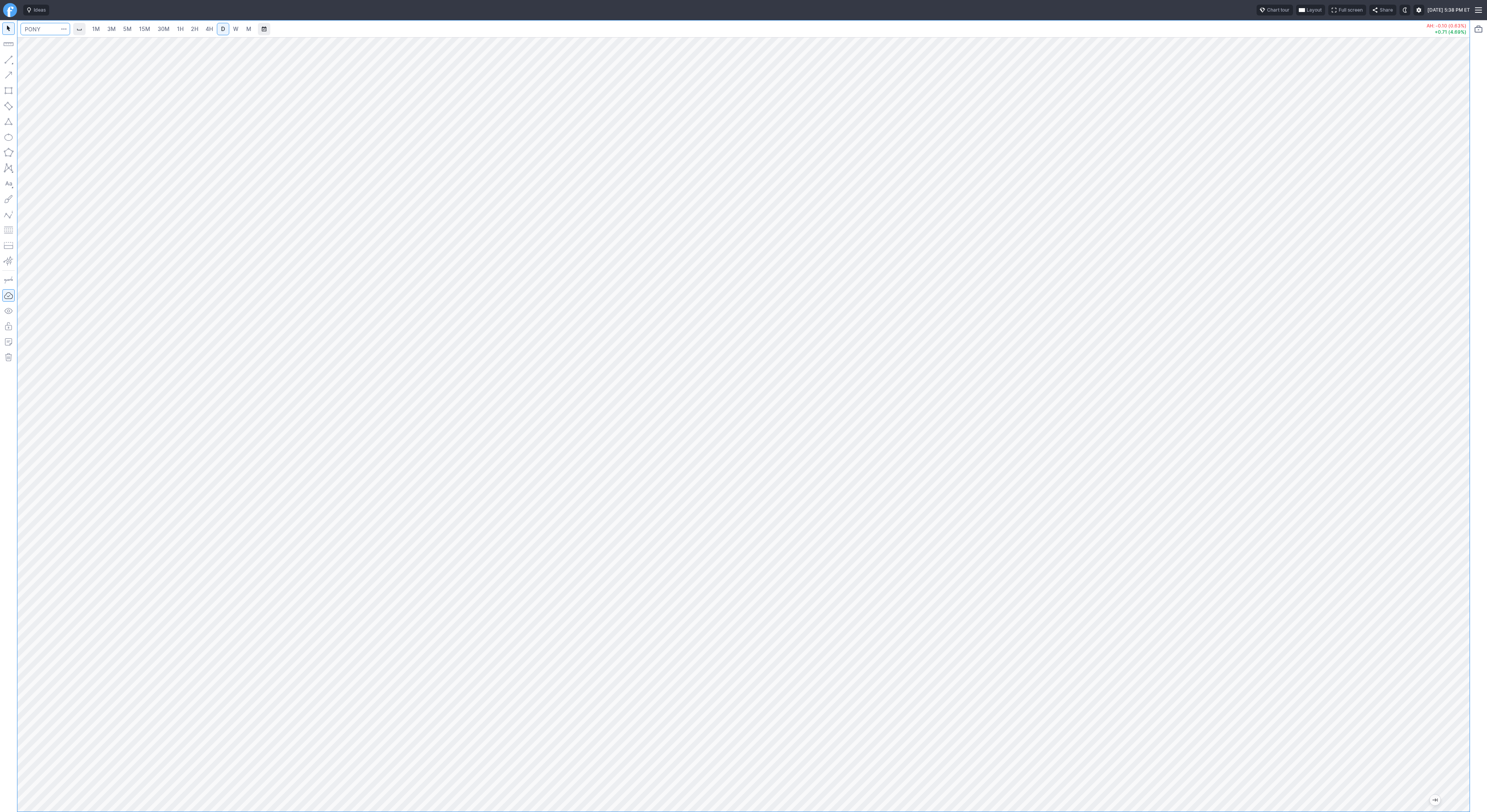
click at [38, 29] on input "Search" at bounding box center [46, 29] width 50 height 12
type input "bbai"
click at [0, 224] on html "Ideas Chart tour Layout Full screen Share [DATE] 5:38 PM ET 1M 3M 5M 15M 30M 1H…" at bounding box center [744, 406] width 1487 height 812
drag, startPoint x: 1462, startPoint y: 290, endPoint x: 1469, endPoint y: 503, distance: 213.1
click at [1471, 507] on div "1M 3M 5M 15M 30M 1H 2H 4H D W M AH: -0.03 (0.49%) +0.30 (5.14%)" at bounding box center [744, 416] width 1487 height 792
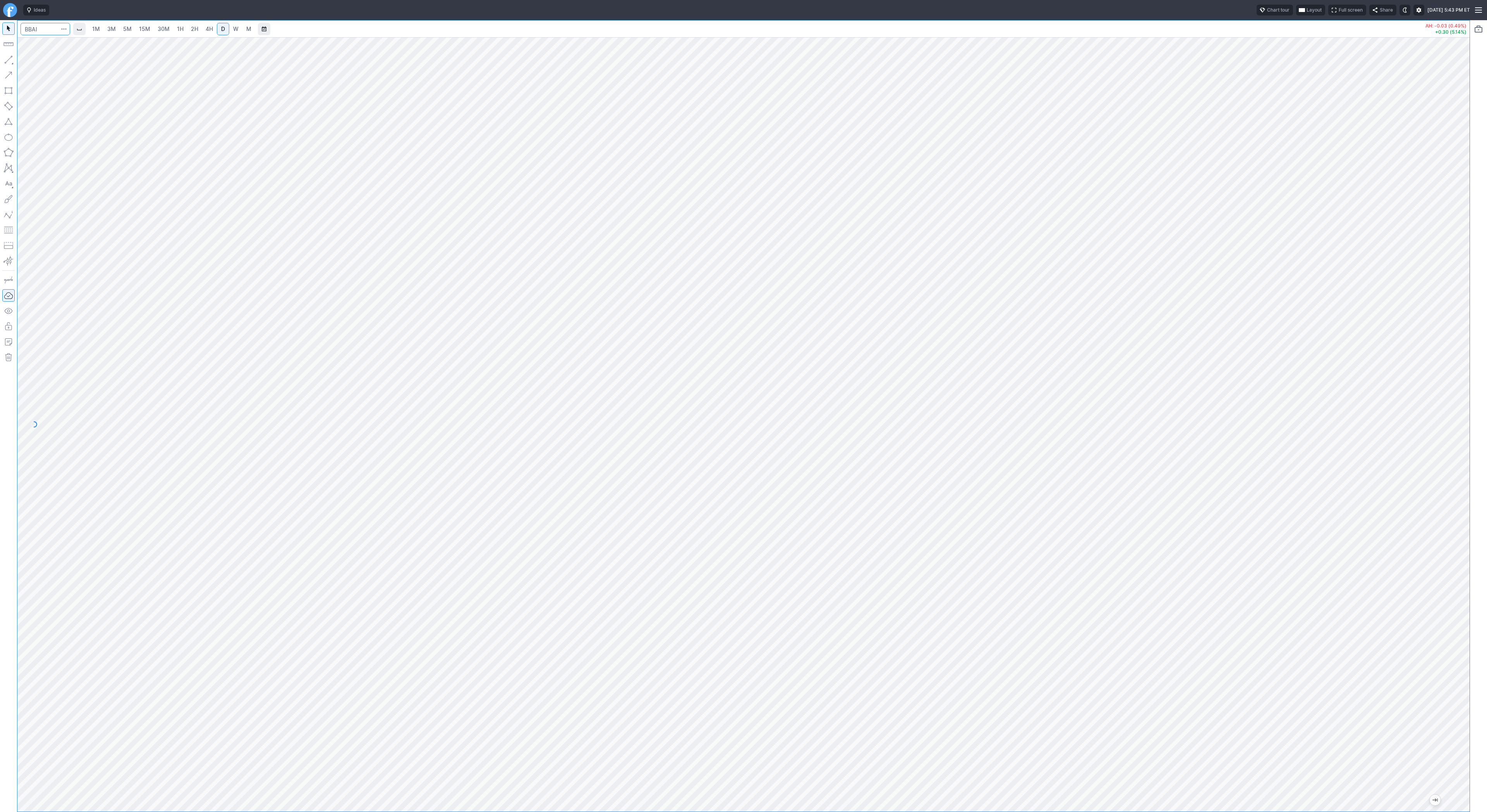
click at [48, 27] on input "Search" at bounding box center [46, 29] width 50 height 12
type input "coin"
click at [233, 26] on span "W" at bounding box center [236, 28] width 5 height 6
click at [44, 27] on input "Search" at bounding box center [46, 29] width 50 height 12
click at [44, 32] on input "Search" at bounding box center [46, 29] width 50 height 12
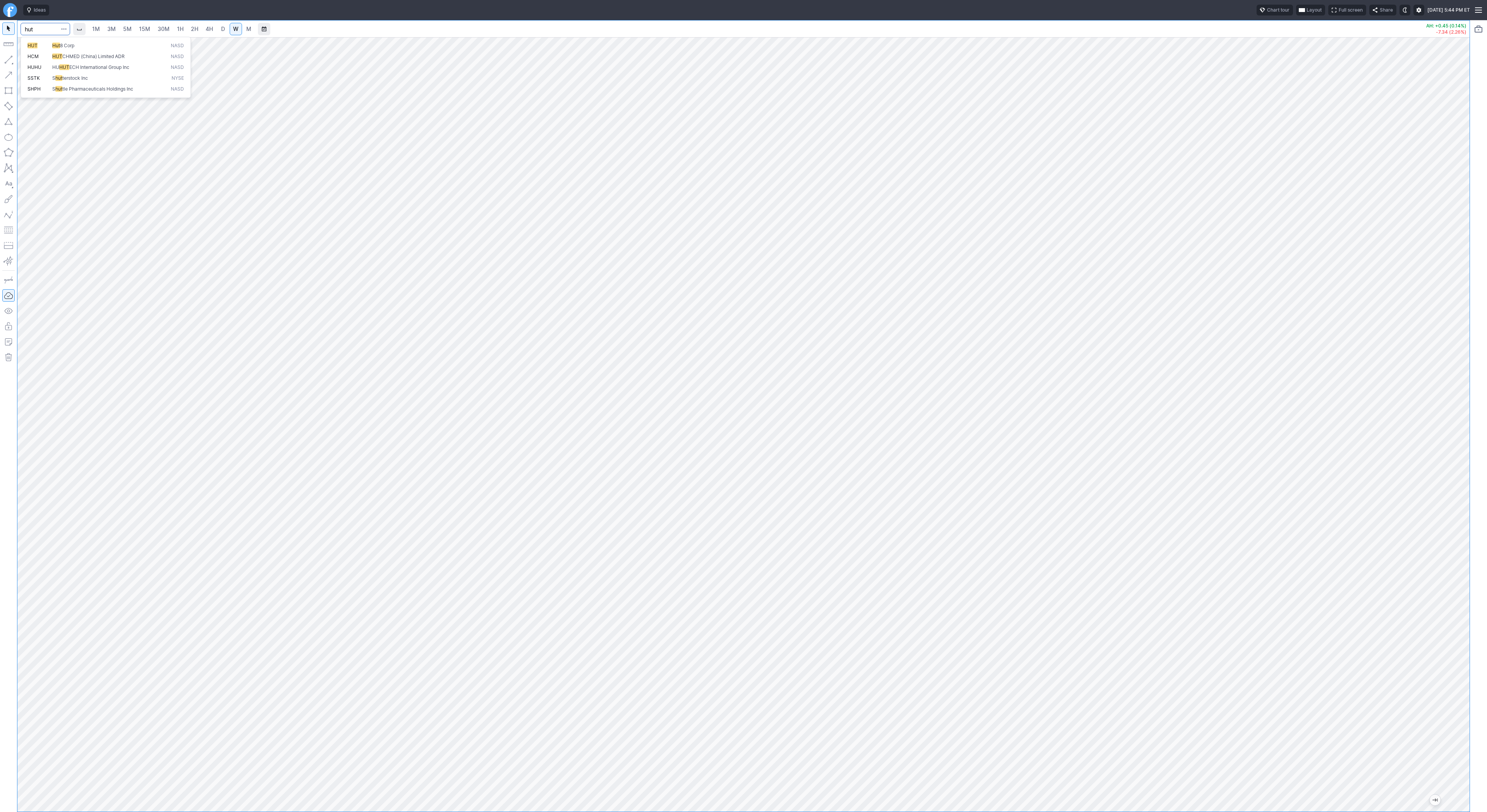
type input "hut"
drag, startPoint x: 5, startPoint y: 59, endPoint x: 28, endPoint y: 93, distance: 41.0
click at [6, 59] on button "button" at bounding box center [8, 59] width 12 height 12
click at [5, 59] on button "button" at bounding box center [8, 59] width 12 height 12
drag, startPoint x: 3, startPoint y: 57, endPoint x: 25, endPoint y: 66, distance: 23.8
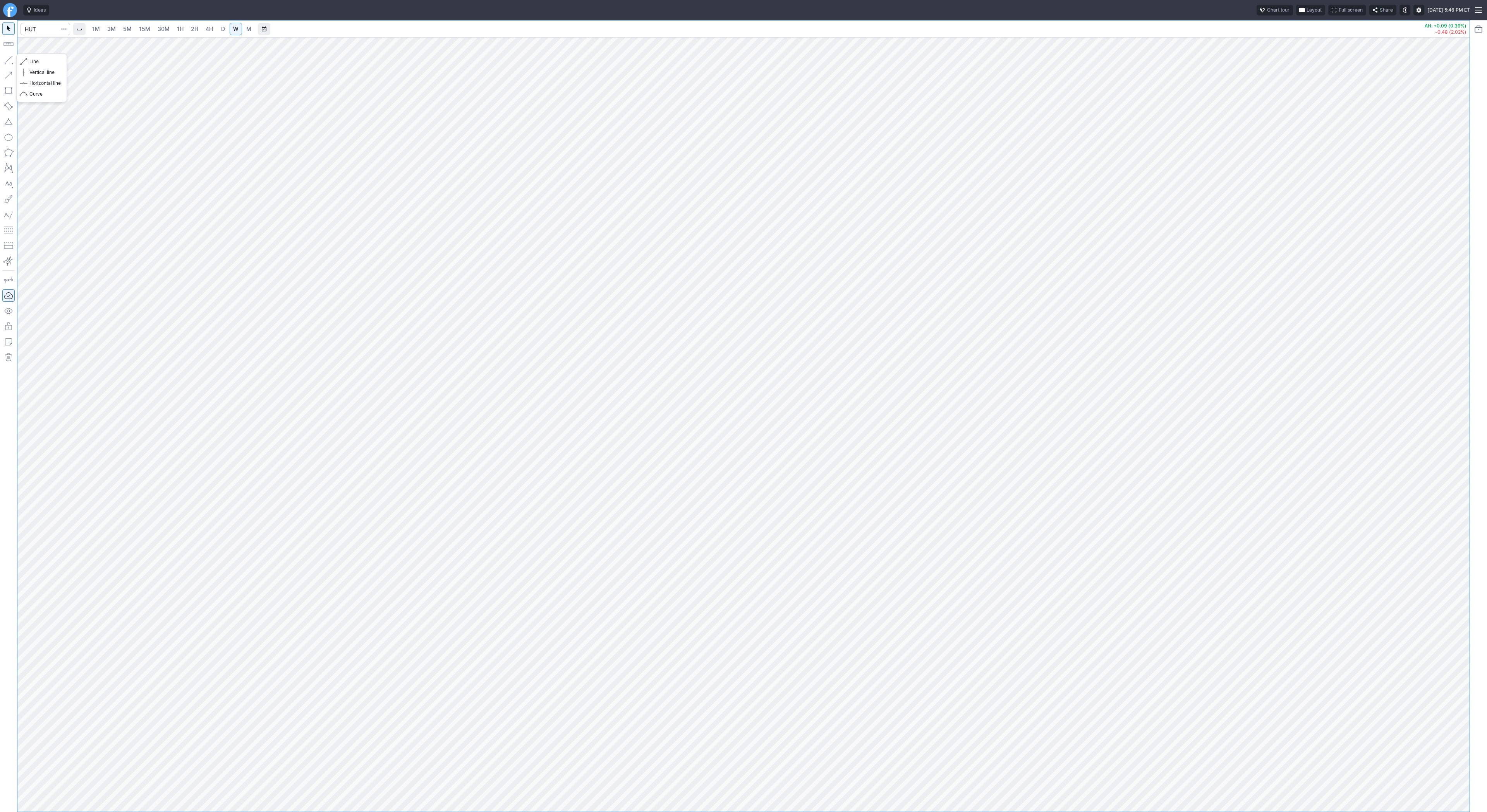
click at [4, 57] on button "button" at bounding box center [8, 59] width 12 height 12
click at [35, 28] on input "Search" at bounding box center [46, 29] width 50 height 12
type input "[PERSON_NAME]"
click at [46, 30] on input "Search" at bounding box center [46, 29] width 50 height 12
type input "pony"
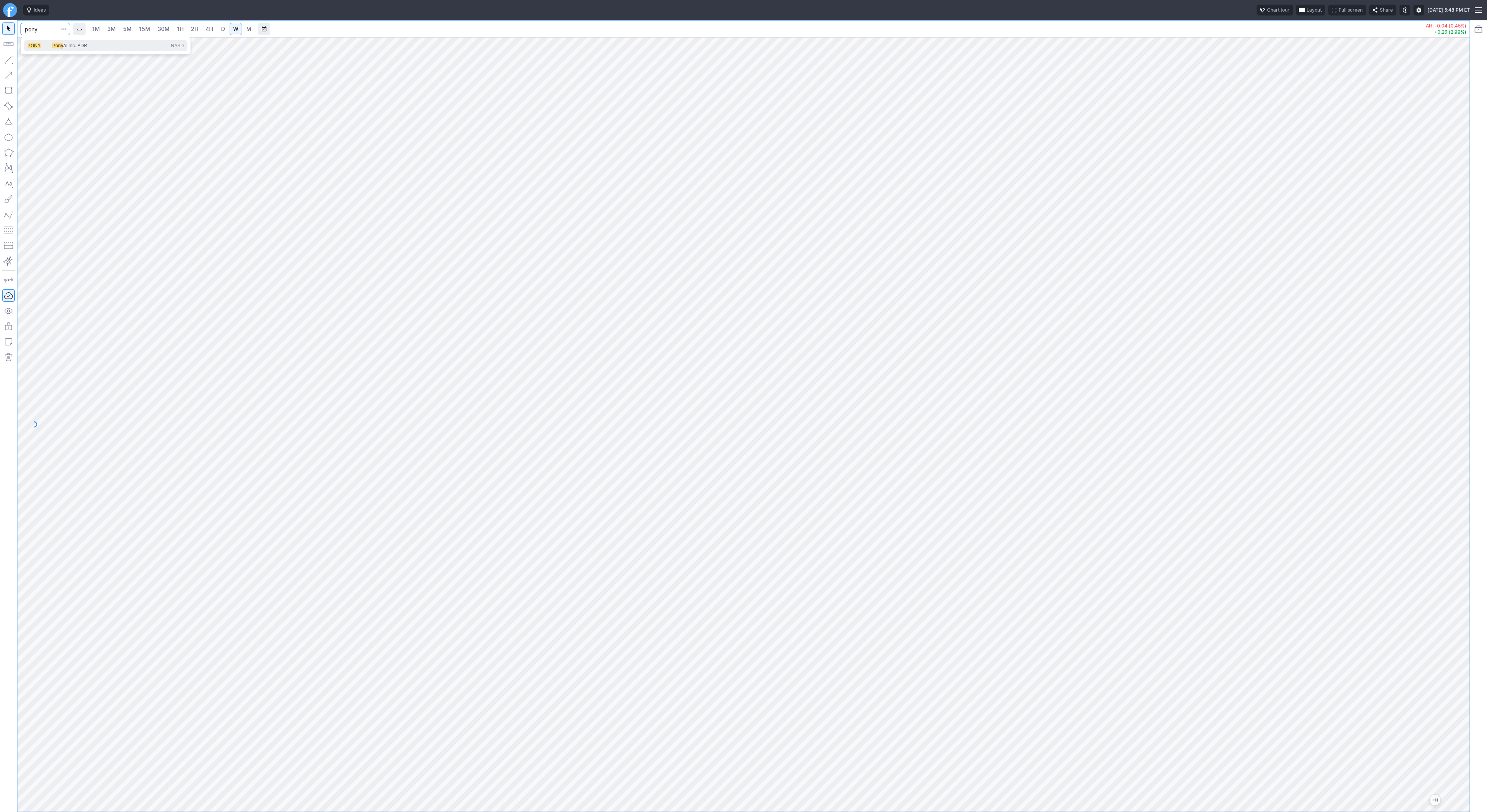
click at [66, 46] on span "AI Inc. ADR" at bounding box center [75, 46] width 24 height 6
click at [214, 32] on link "4H" at bounding box center [209, 29] width 14 height 12
click at [1443, 366] on div at bounding box center [744, 424] width 1452 height 774
drag, startPoint x: 1462, startPoint y: 386, endPoint x: 1462, endPoint y: 391, distance: 5.0
click at [1462, 391] on div at bounding box center [1462, 422] width 16 height 755
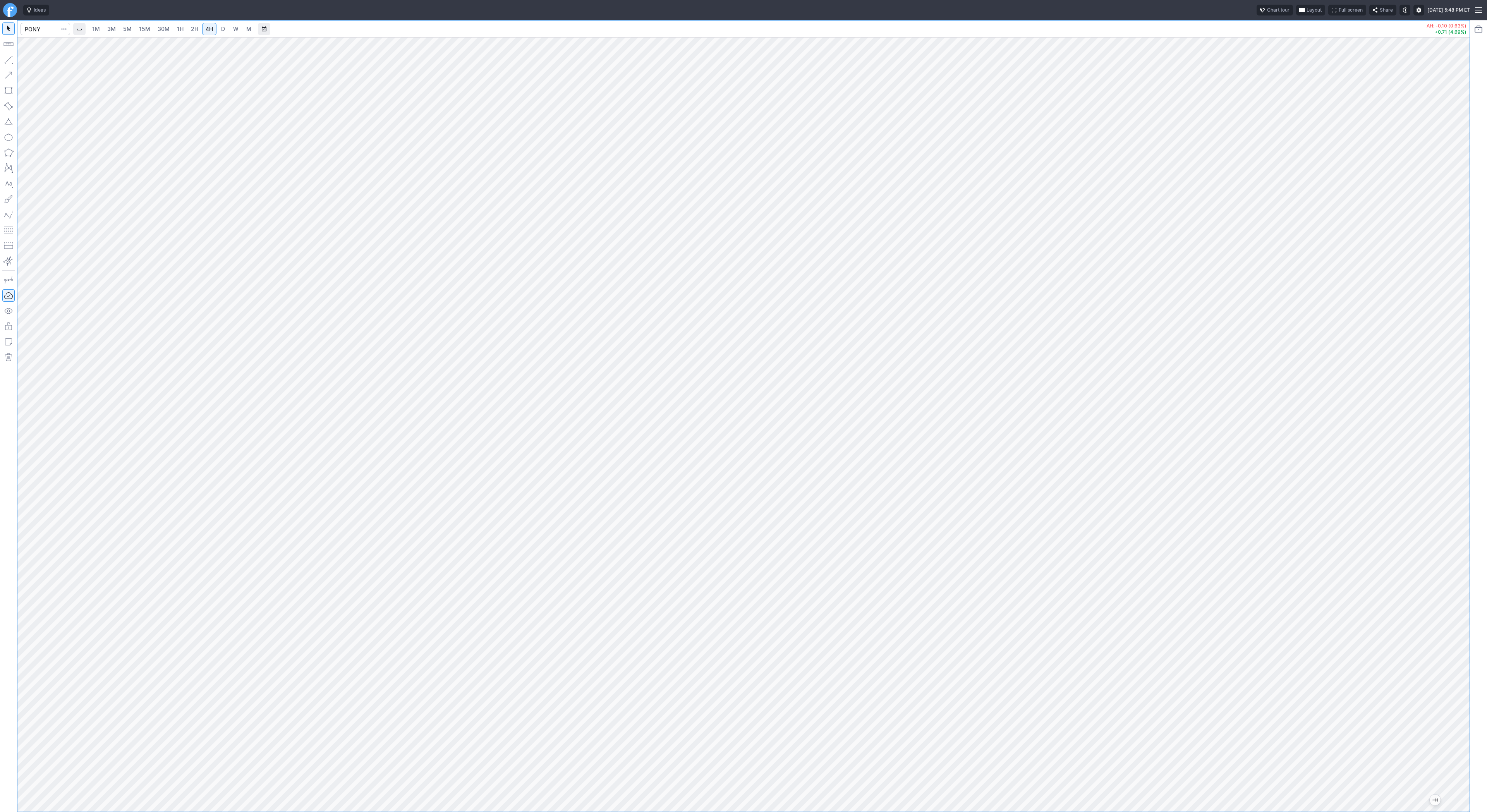
click at [9, 57] on button "button" at bounding box center [8, 59] width 12 height 12
click at [36, 59] on span "Line" at bounding box center [45, 61] width 31 height 8
click at [40, 64] on span "Line" at bounding box center [45, 61] width 31 height 8
click at [32, 62] on span "Line" at bounding box center [45, 61] width 31 height 8
click at [174, 31] on link "1H" at bounding box center [180, 29] width 13 height 12
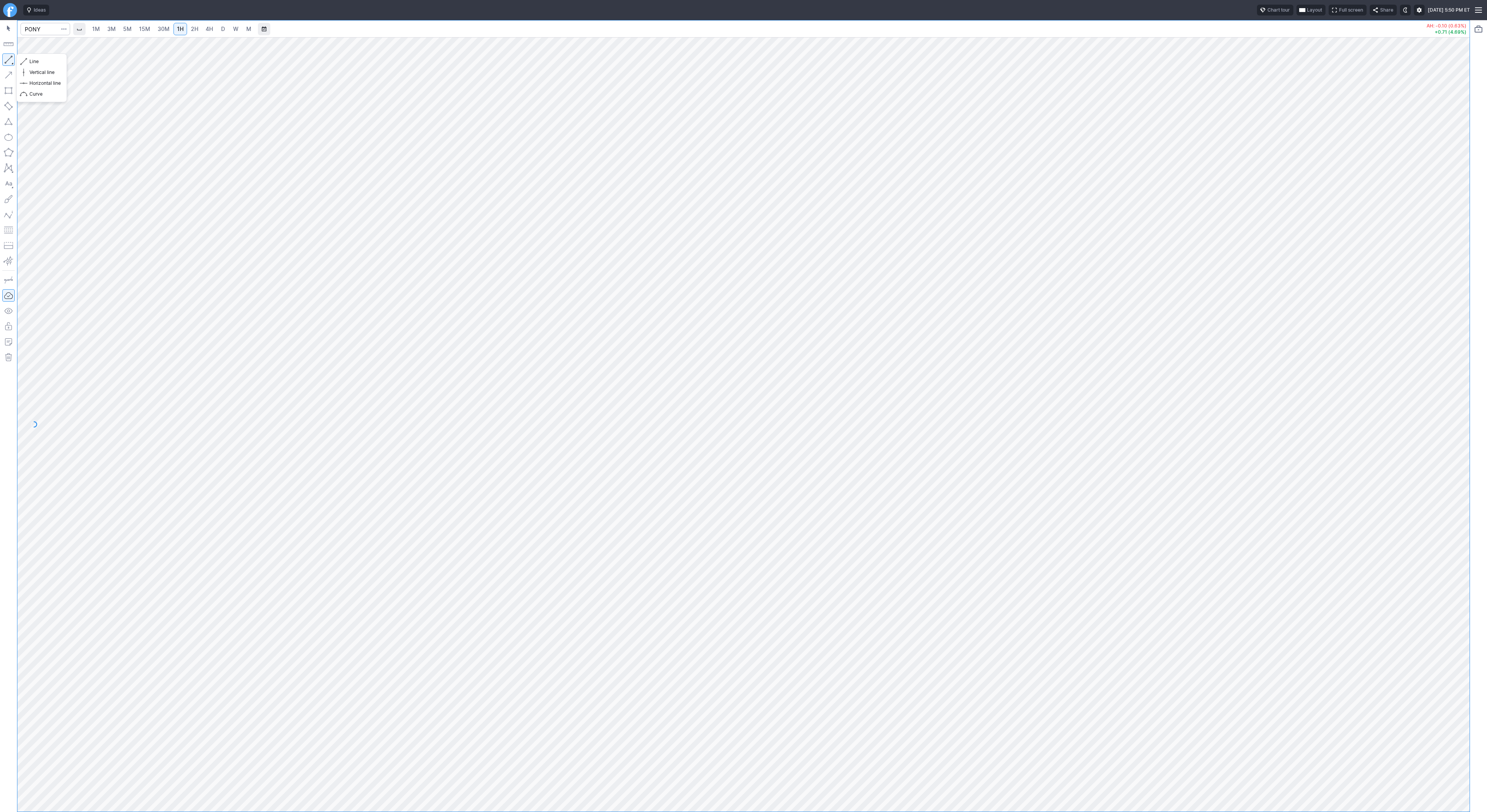
click at [9, 58] on button "button" at bounding box center [8, 59] width 12 height 12
click at [45, 62] on span "Line" at bounding box center [45, 61] width 31 height 8
click at [40, 63] on span "Line" at bounding box center [45, 61] width 31 height 8
click at [44, 61] on span "Line" at bounding box center [45, 61] width 31 height 8
click at [38, 29] on input "Search" at bounding box center [46, 29] width 50 height 12
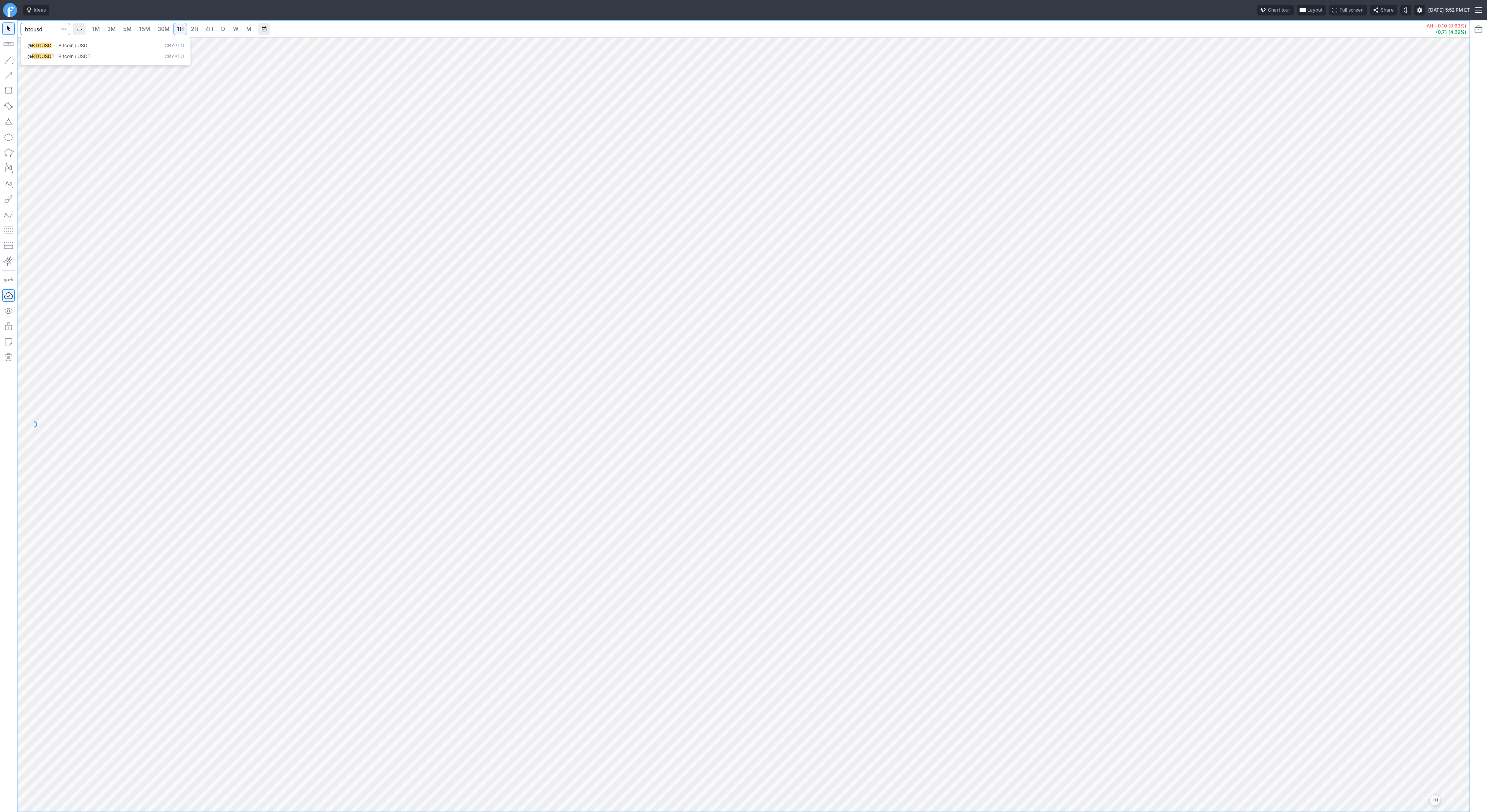
type input "btcusd"
click at [83, 44] on span "Bitcoin / USD" at bounding box center [73, 46] width 29 height 6
click at [189, 28] on link "2H" at bounding box center [195, 29] width 14 height 12
click at [11, 57] on button "button" at bounding box center [8, 59] width 12 height 12
click at [32, 59] on span "Line" at bounding box center [45, 61] width 31 height 8
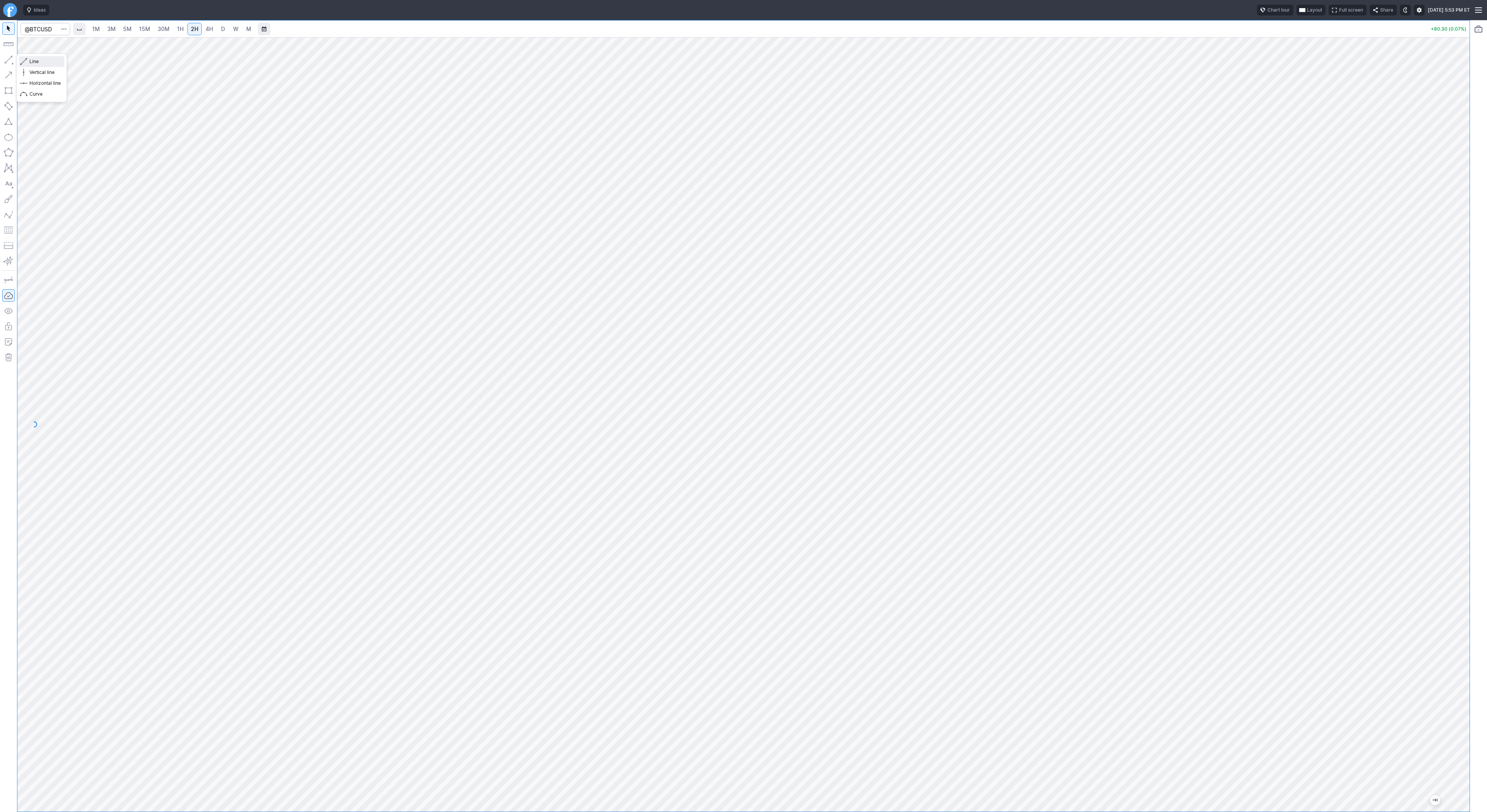
click at [34, 63] on span "Line" at bounding box center [45, 61] width 31 height 8
click at [39, 63] on span "Line" at bounding box center [45, 61] width 31 height 8
